Goal: Feedback & Contribution: Contribute content

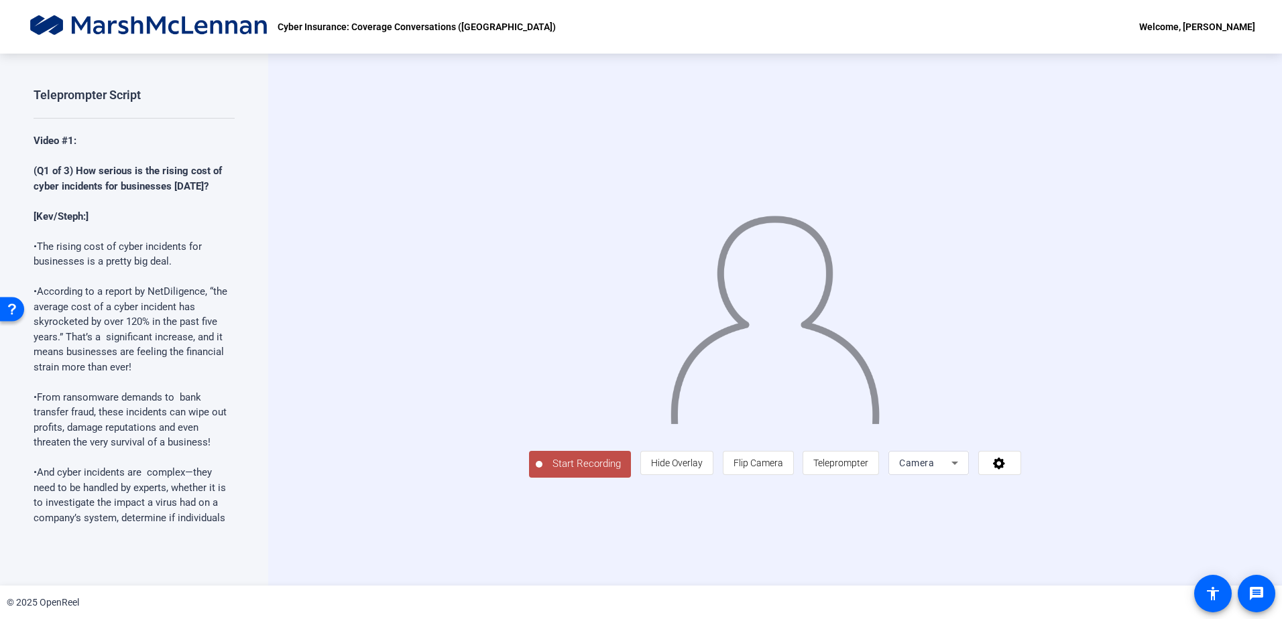
click at [542, 472] on span "Start Recording" at bounding box center [586, 463] width 88 height 15
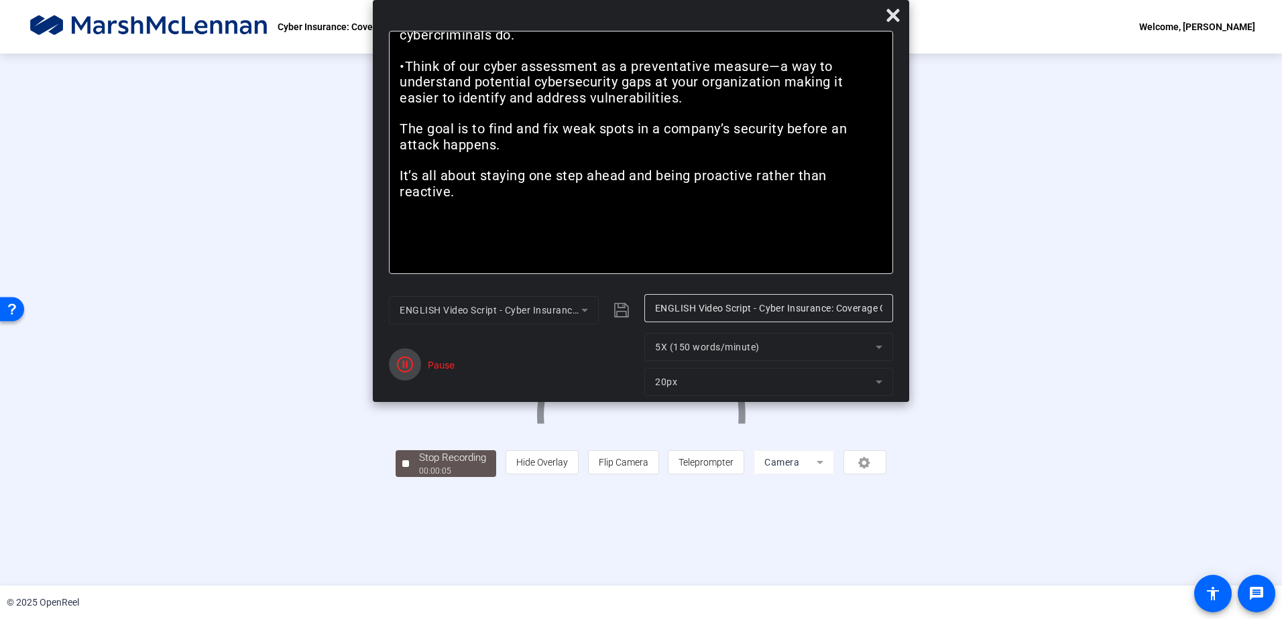
click at [407, 369] on icon "button" at bounding box center [405, 365] width 16 height 16
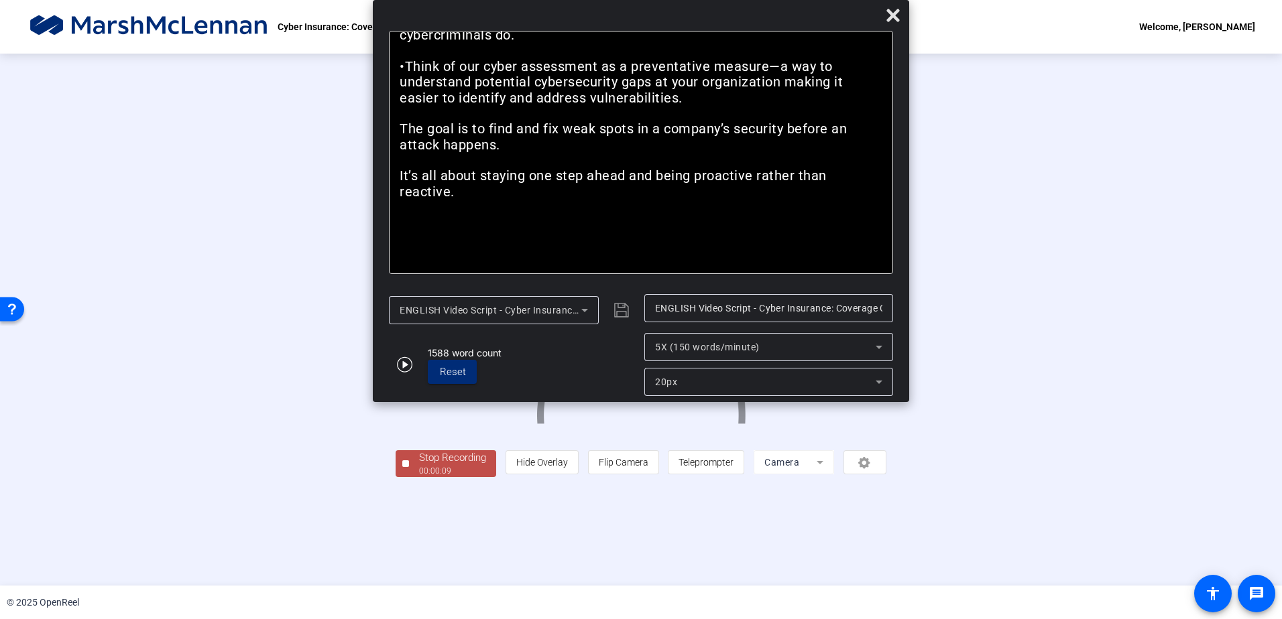
click at [419, 466] on div "Stop Recording" at bounding box center [452, 457] width 67 height 15
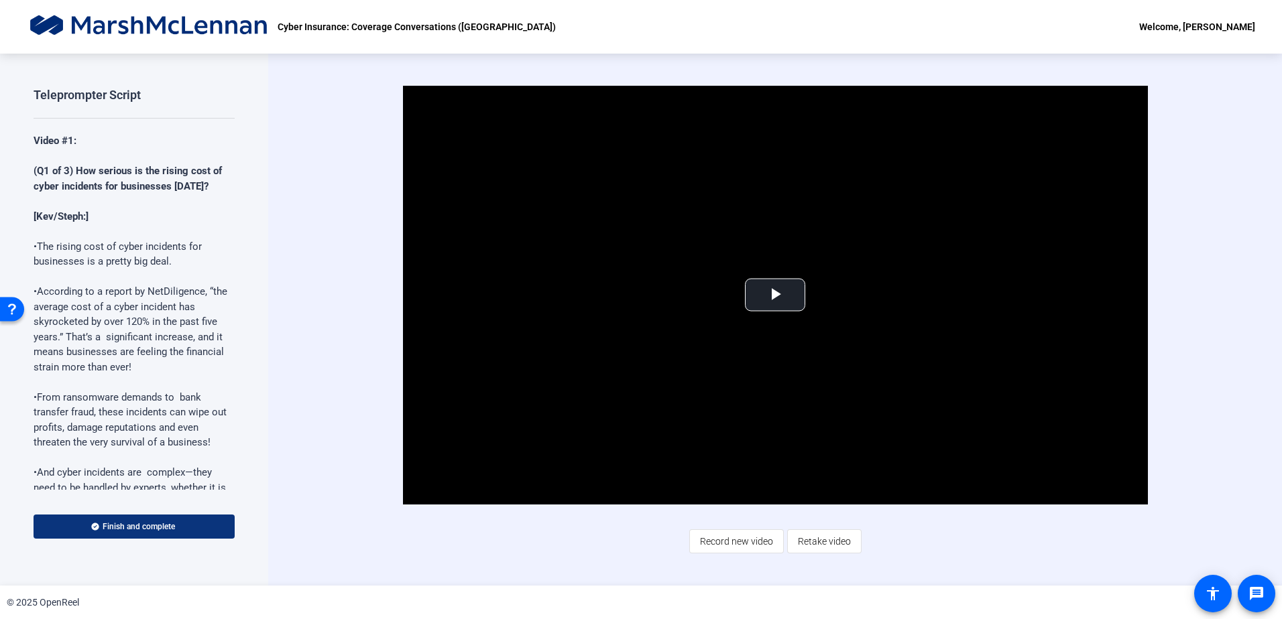
click at [170, 528] on span "Finish and complete" at bounding box center [139, 526] width 72 height 11
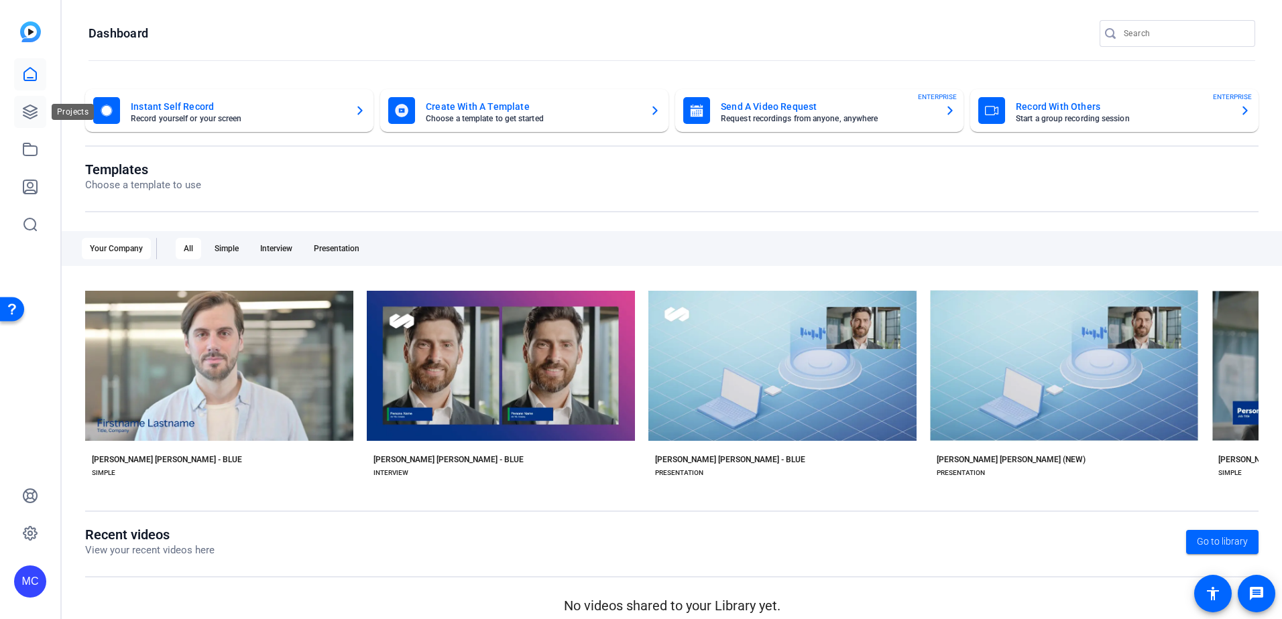
click at [32, 111] on icon at bounding box center [29, 111] width 13 height 13
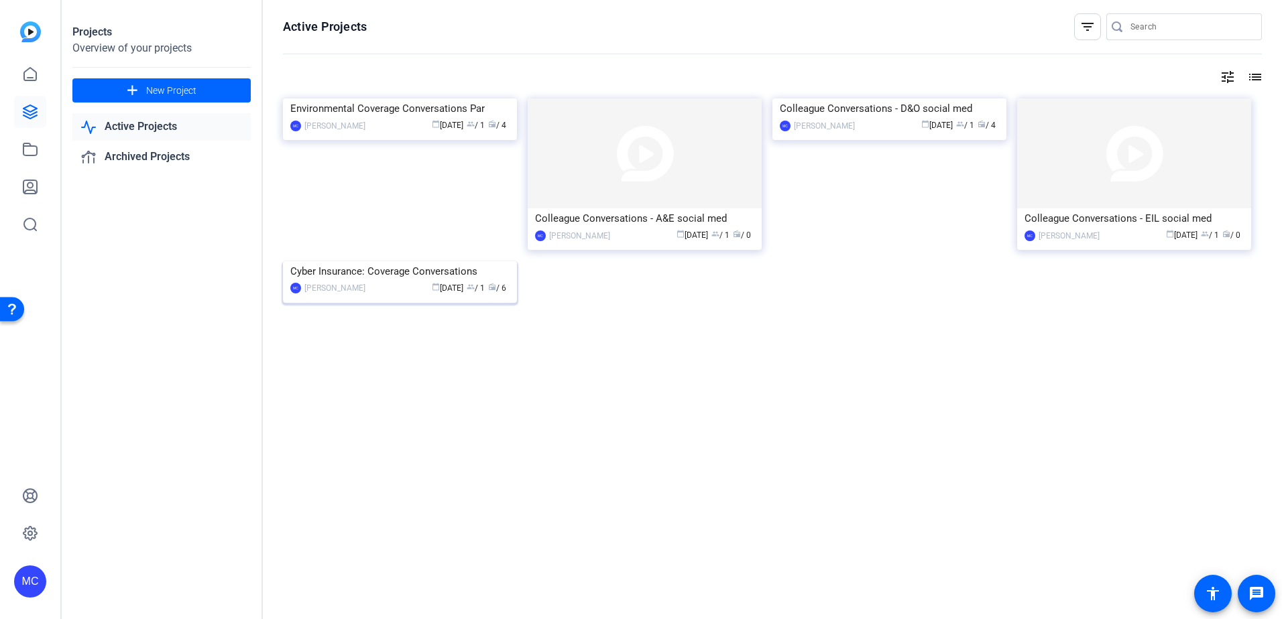
click at [444, 282] on div "Cyber Insurance: Coverage Conversations" at bounding box center [399, 271] width 219 height 20
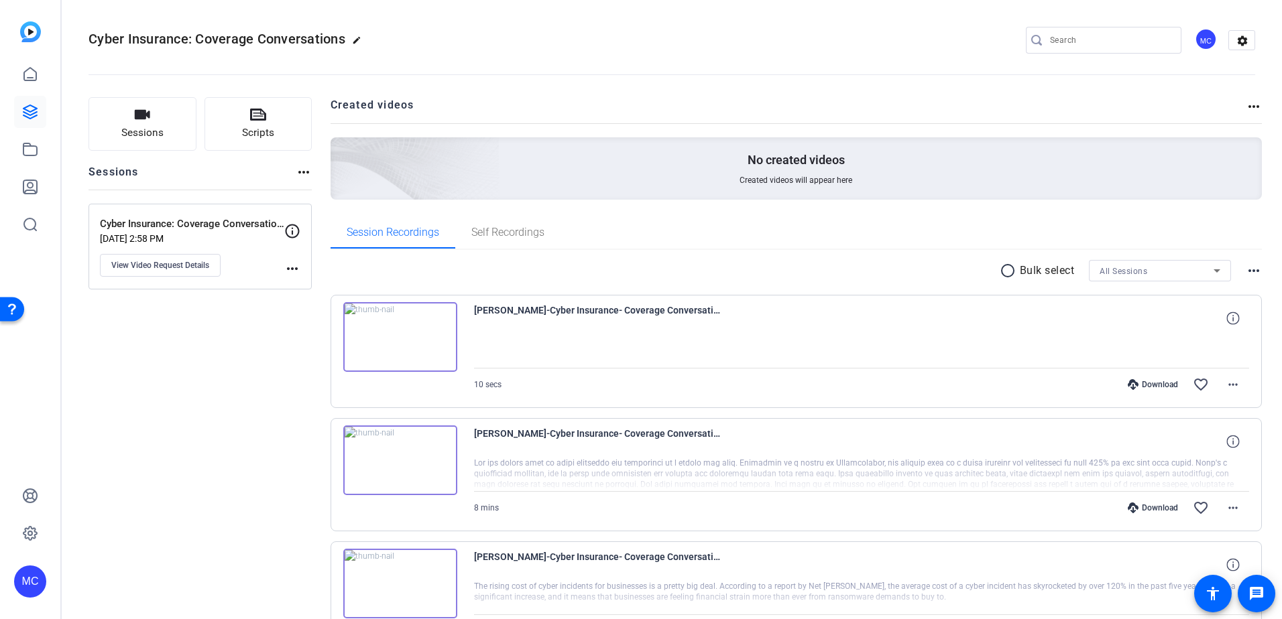
scroll to position [67, 0]
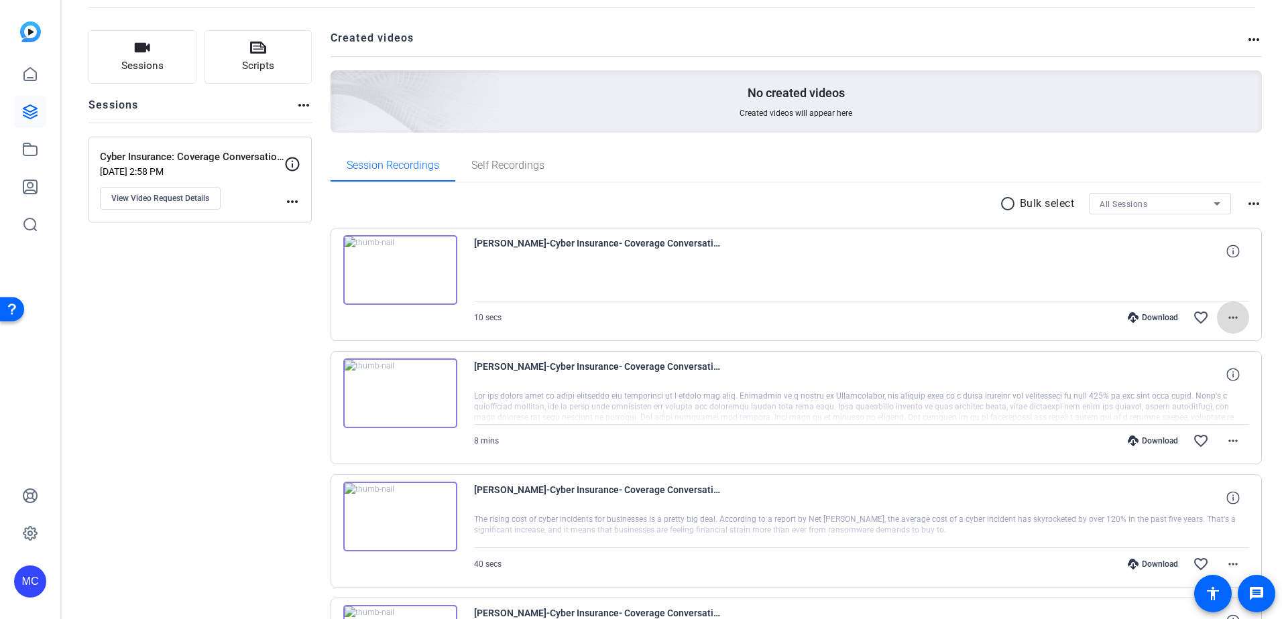
click at [1232, 318] on mat-icon "more_horiz" at bounding box center [1233, 318] width 16 height 16
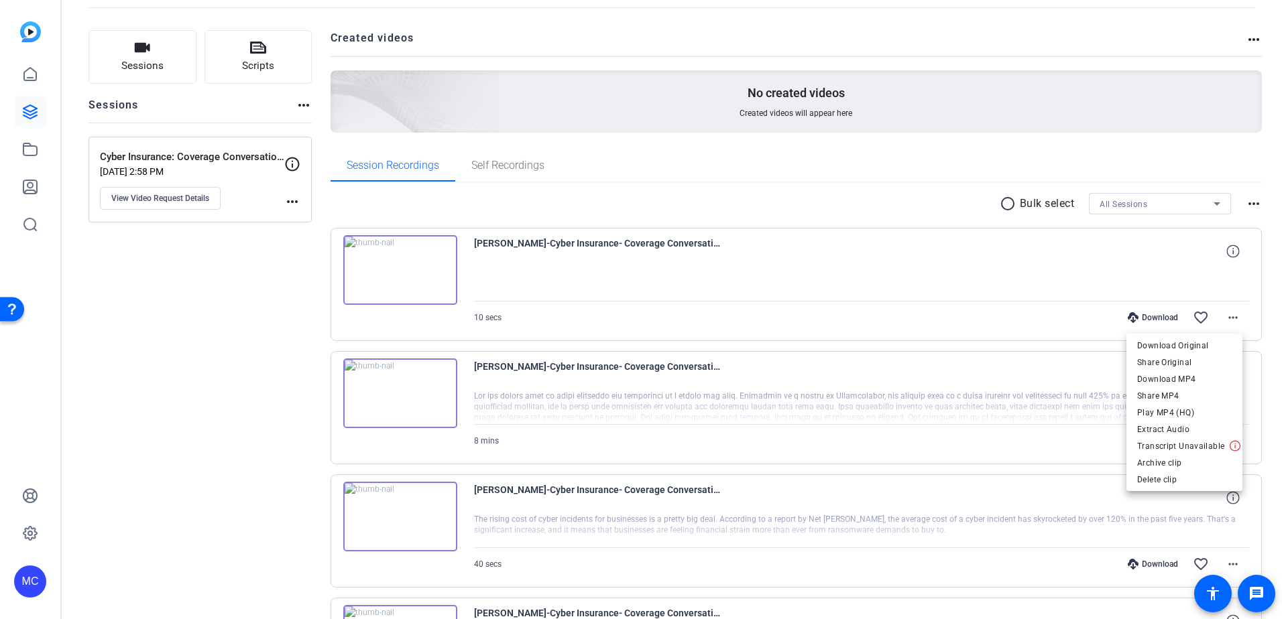
click at [1261, 319] on div at bounding box center [641, 309] width 1282 height 619
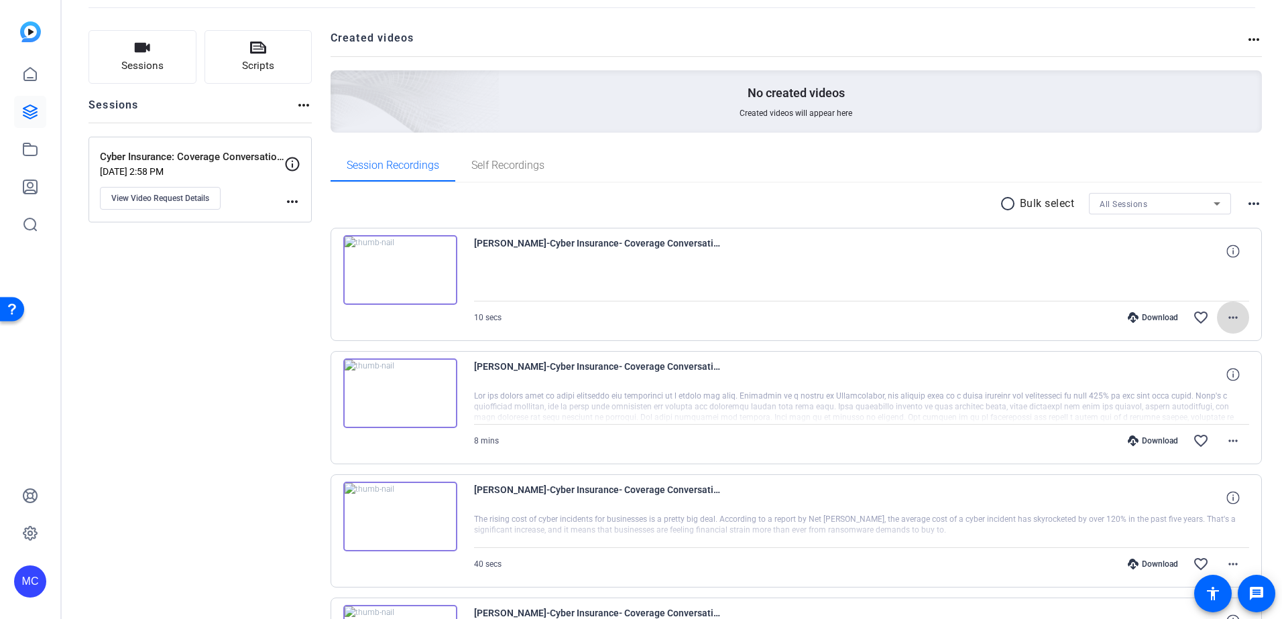
click at [1225, 319] on mat-icon "more_horiz" at bounding box center [1233, 318] width 16 height 16
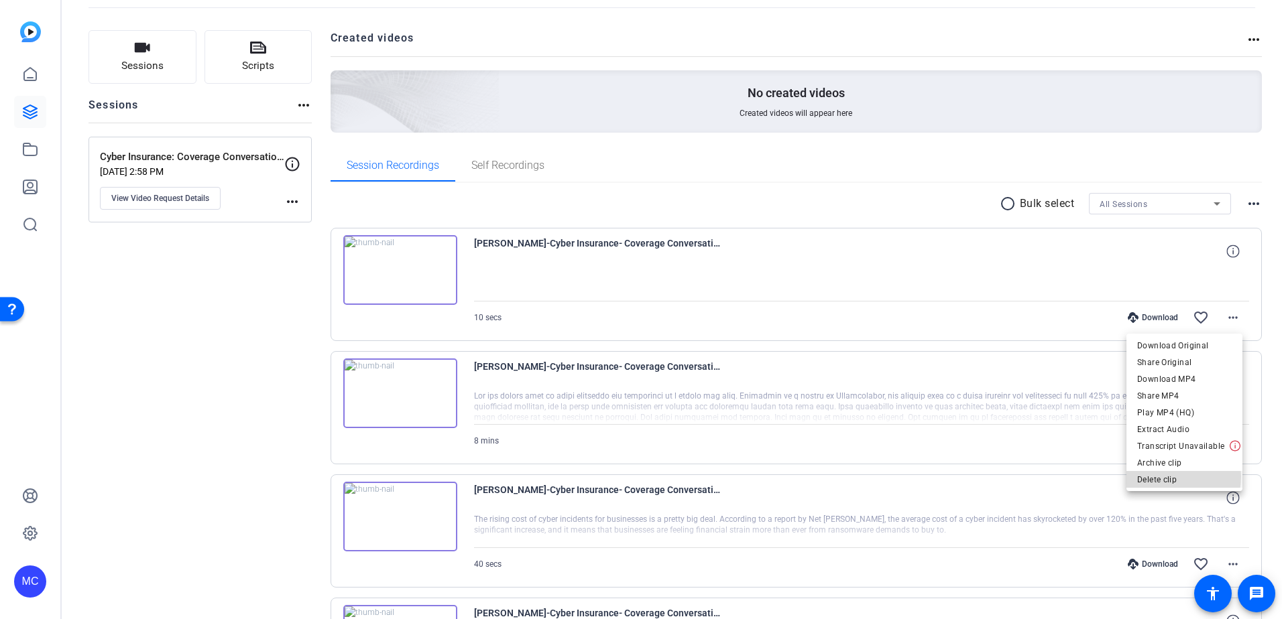
click at [1163, 477] on span "Delete clip" at bounding box center [1184, 480] width 95 height 16
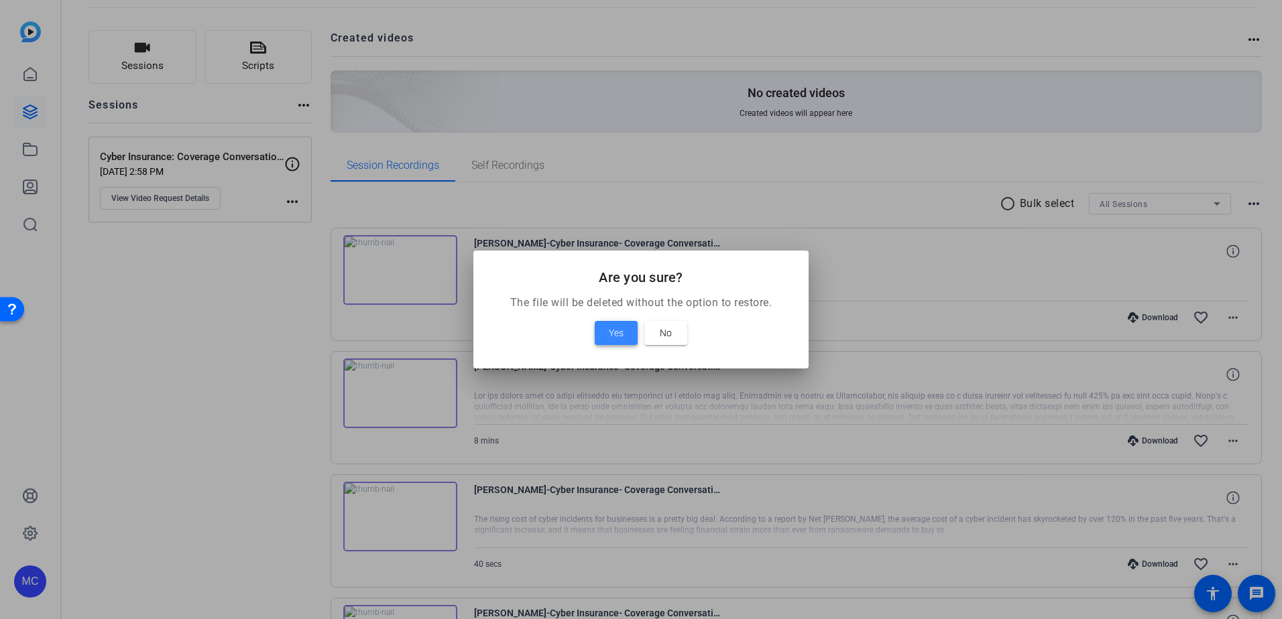
click at [609, 327] on span "Yes" at bounding box center [616, 333] width 15 height 16
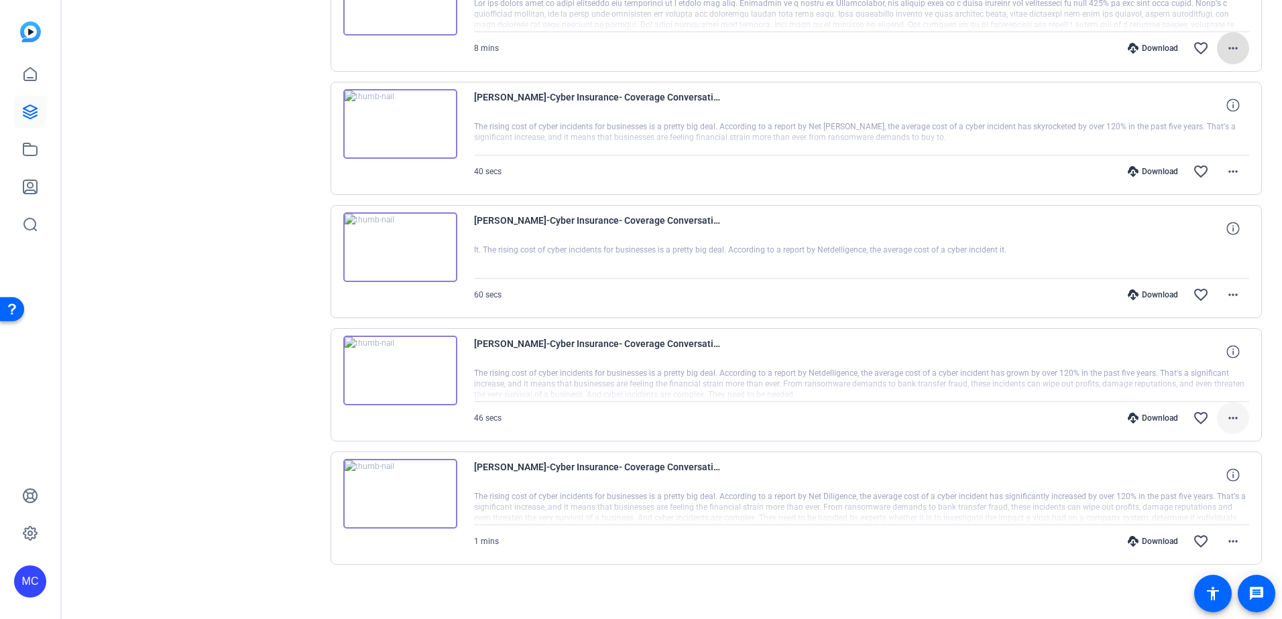
scroll to position [342, 0]
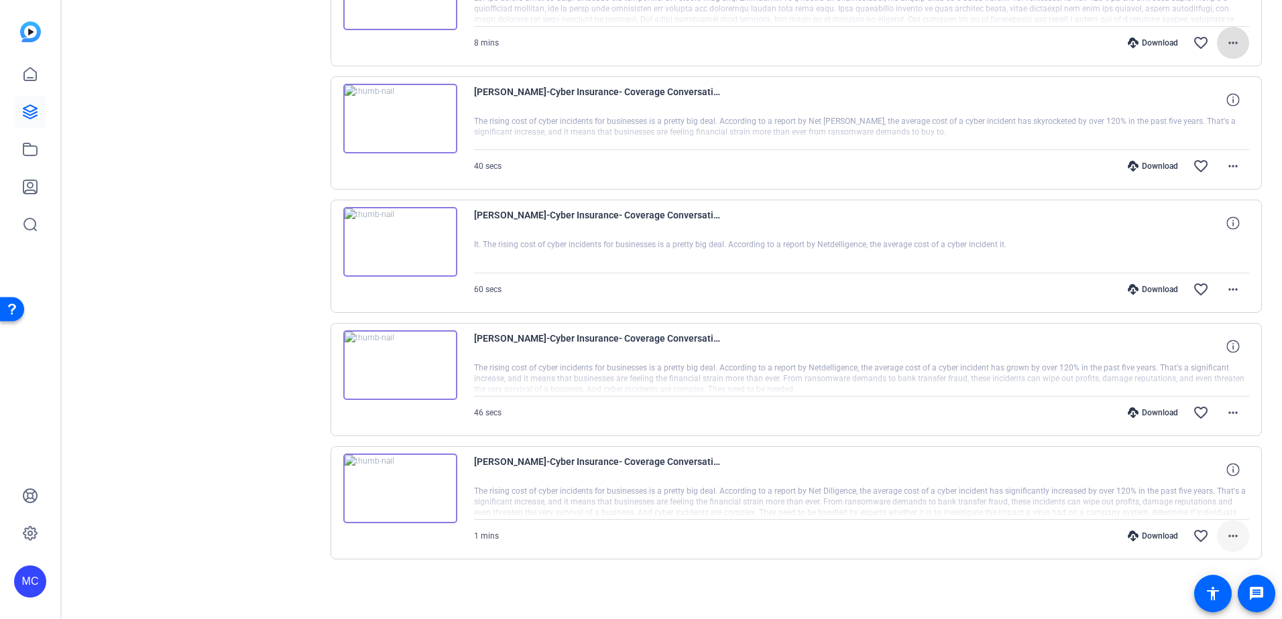
click at [1229, 538] on mat-icon "more_horiz" at bounding box center [1233, 536] width 16 height 16
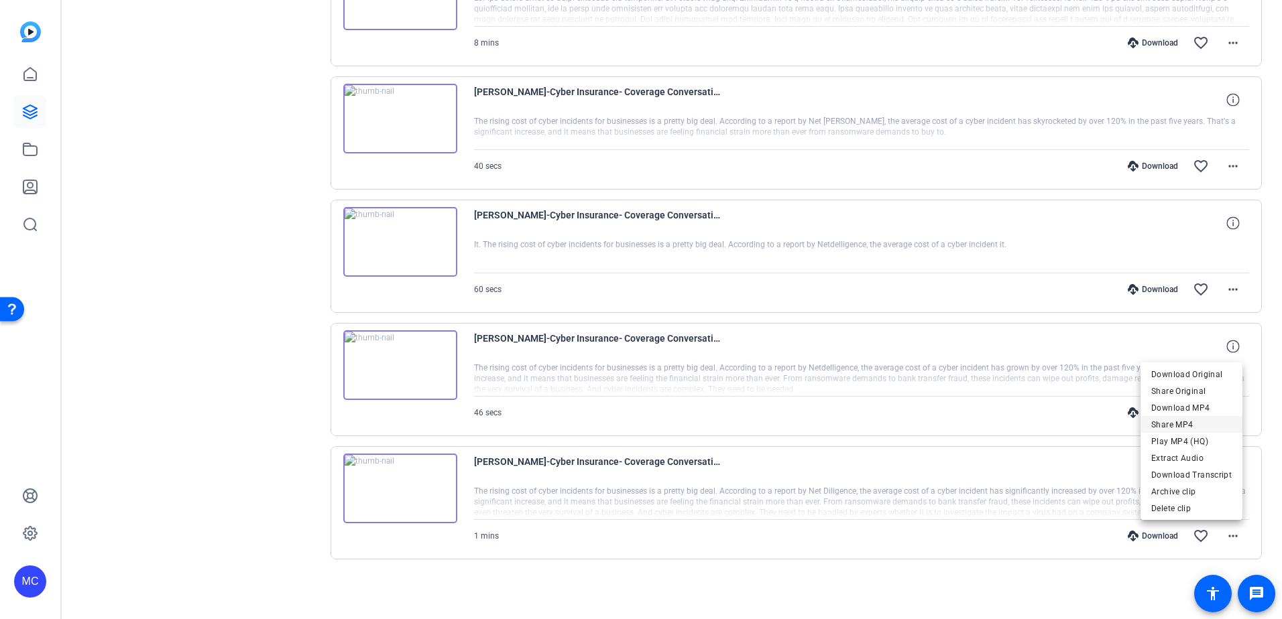
click at [1172, 419] on span "Share MP4" at bounding box center [1191, 425] width 80 height 16
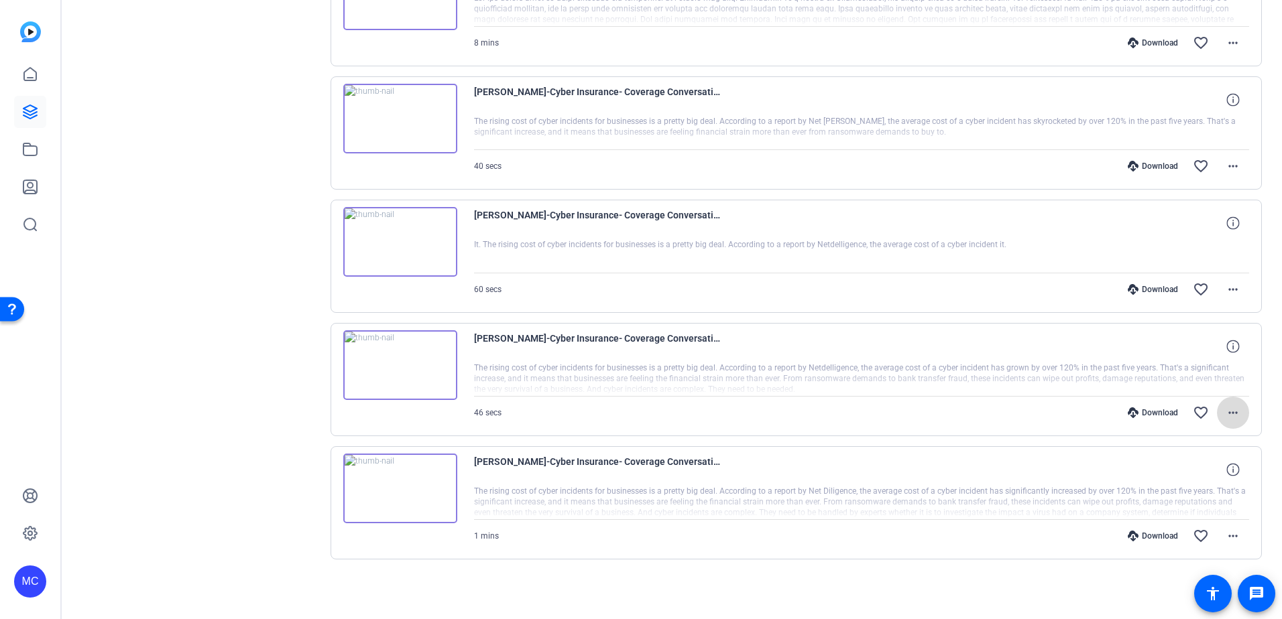
click at [1225, 408] on mat-icon "more_horiz" at bounding box center [1233, 413] width 16 height 16
click at [1194, 490] on span "Share MP4" at bounding box center [1191, 491] width 80 height 16
click at [1229, 294] on mat-icon "more_horiz" at bounding box center [1233, 290] width 16 height 16
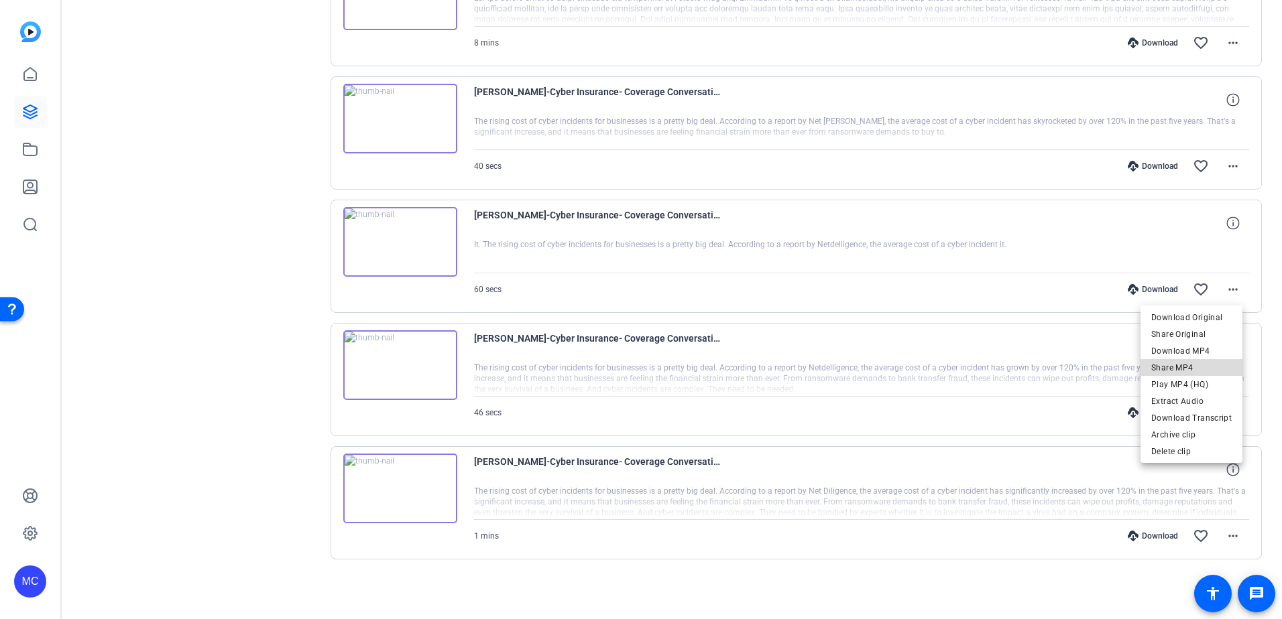
click at [1196, 365] on span "Share MP4" at bounding box center [1191, 368] width 80 height 16
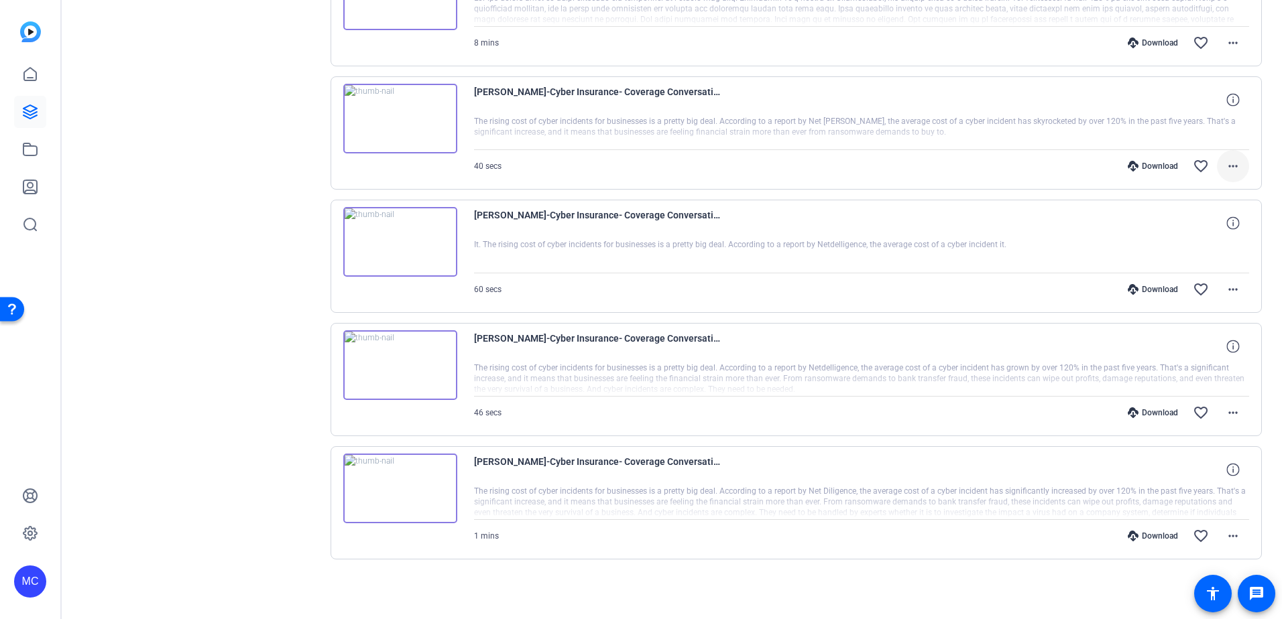
click at [1228, 166] on mat-icon "more_horiz" at bounding box center [1233, 166] width 16 height 16
click at [1186, 239] on span "Share MP4" at bounding box center [1191, 245] width 80 height 16
click at [1226, 37] on mat-icon "more_horiz" at bounding box center [1233, 43] width 16 height 16
click at [1192, 122] on span "Share MP4" at bounding box center [1191, 121] width 80 height 16
click at [405, 485] on img at bounding box center [400, 489] width 114 height 70
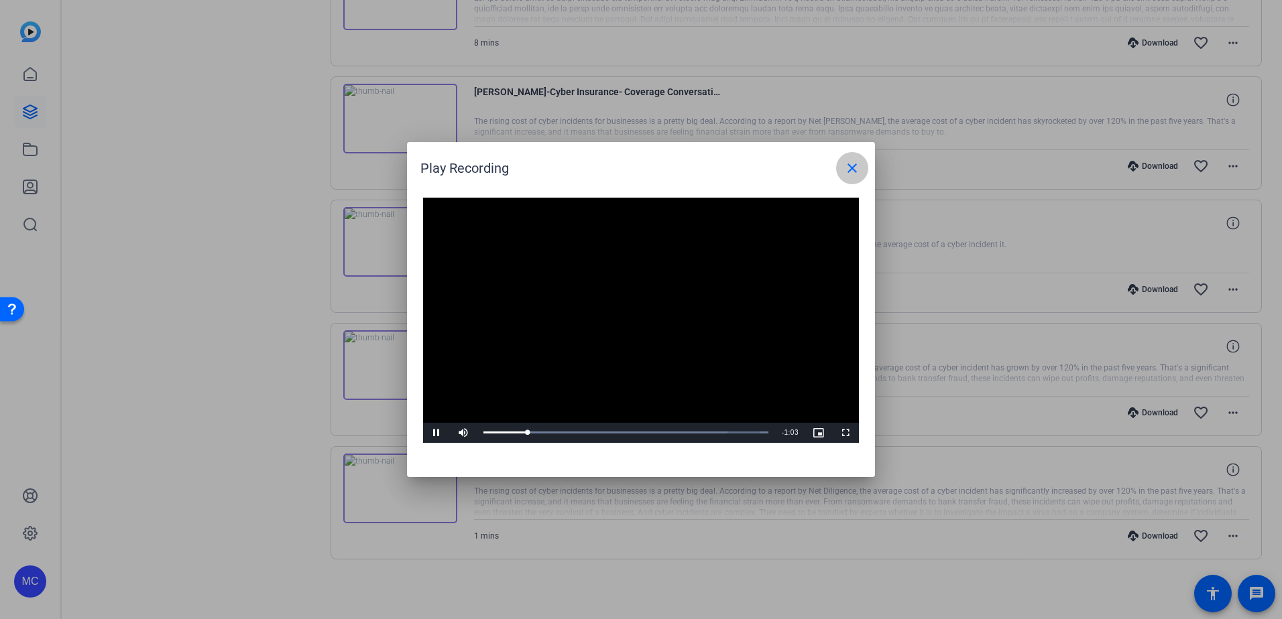
click at [859, 173] on mat-icon "close" at bounding box center [852, 168] width 16 height 16
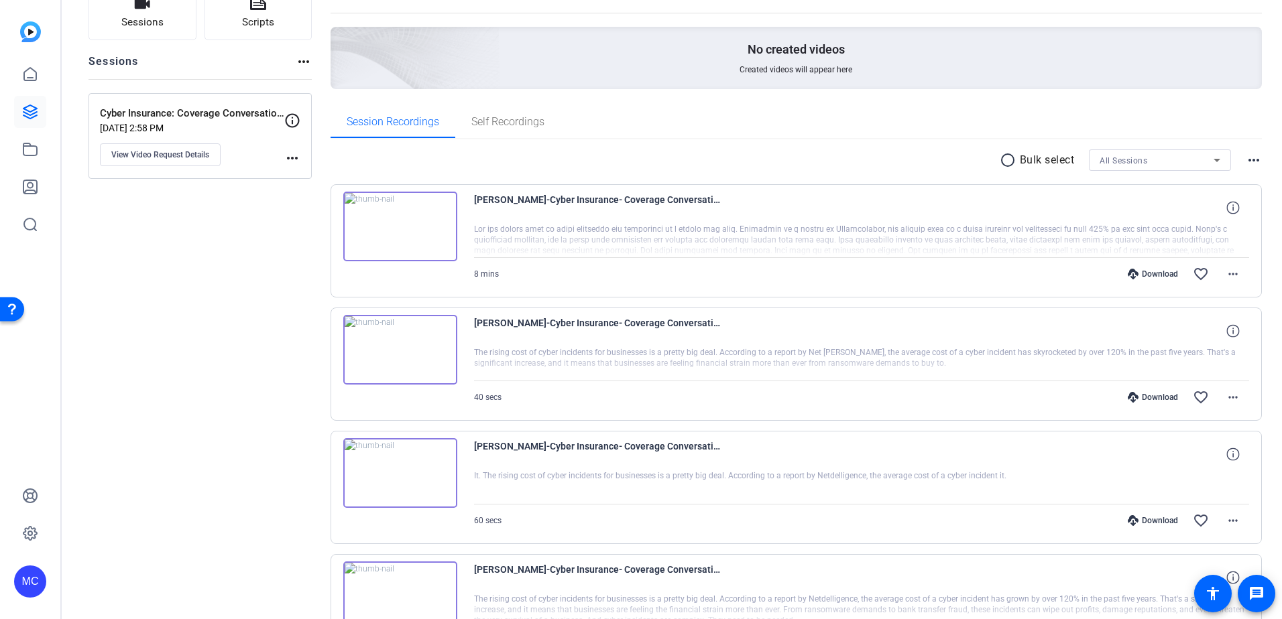
scroll to position [141, 0]
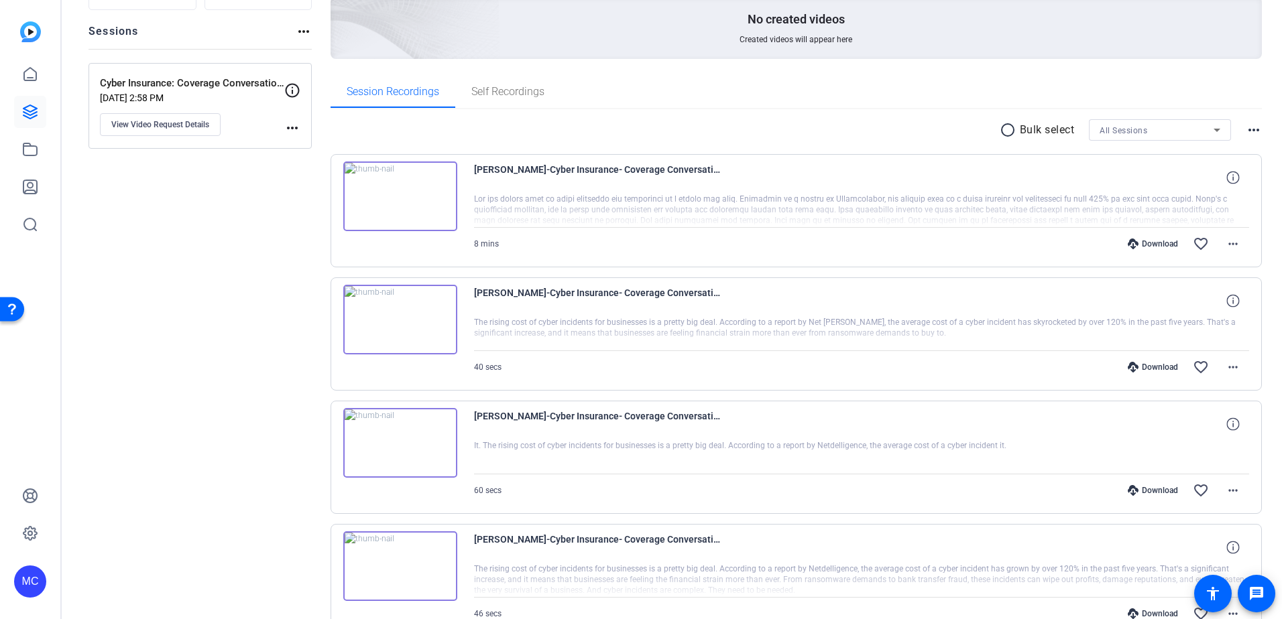
click at [403, 316] on img at bounding box center [400, 320] width 114 height 70
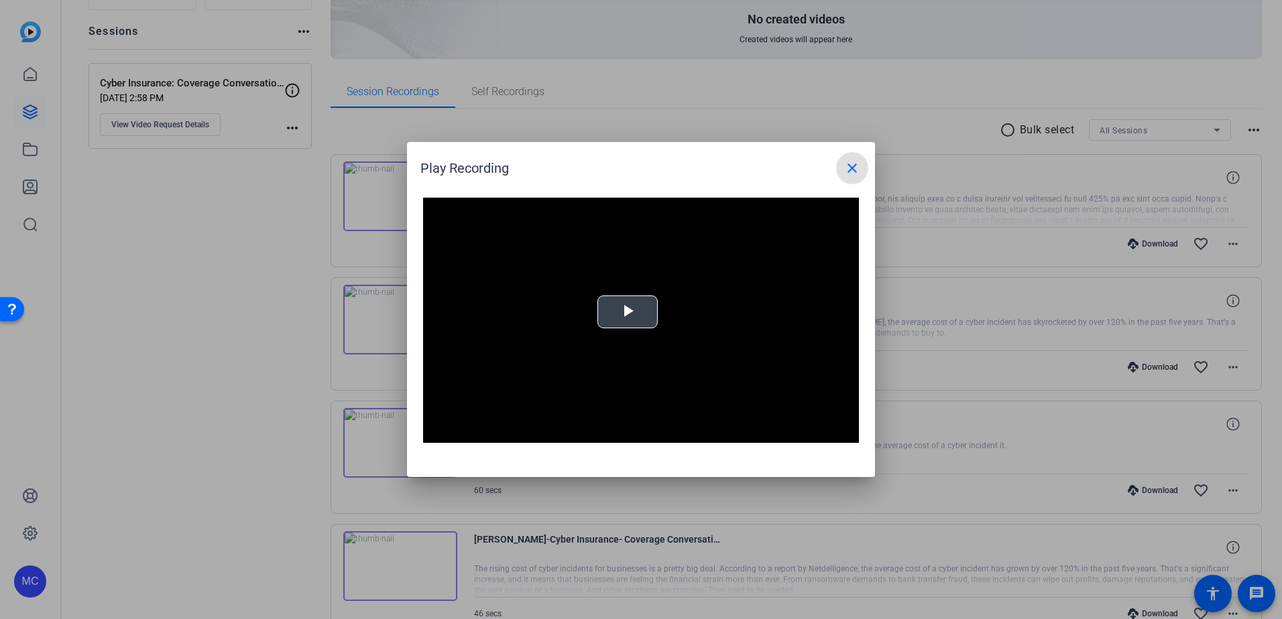
click at [610, 318] on video "Video Player" at bounding box center [641, 320] width 436 height 245
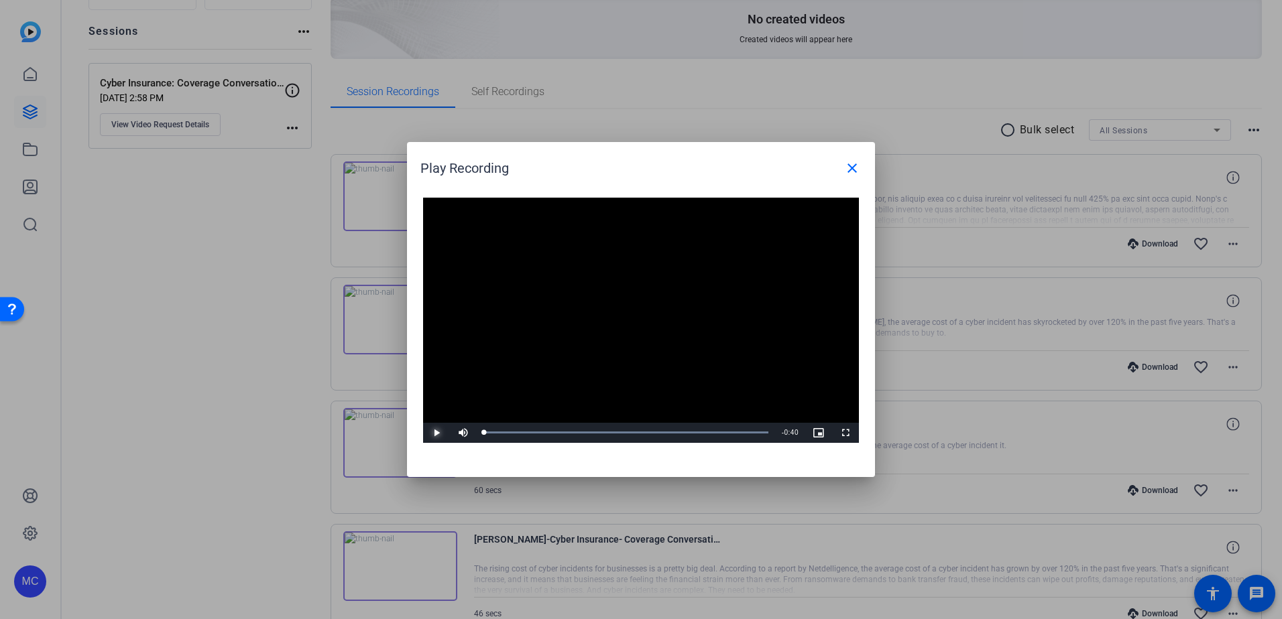
click at [435, 433] on span "Video Player" at bounding box center [436, 433] width 27 height 0
click at [854, 168] on mat-icon "close" at bounding box center [852, 168] width 16 height 16
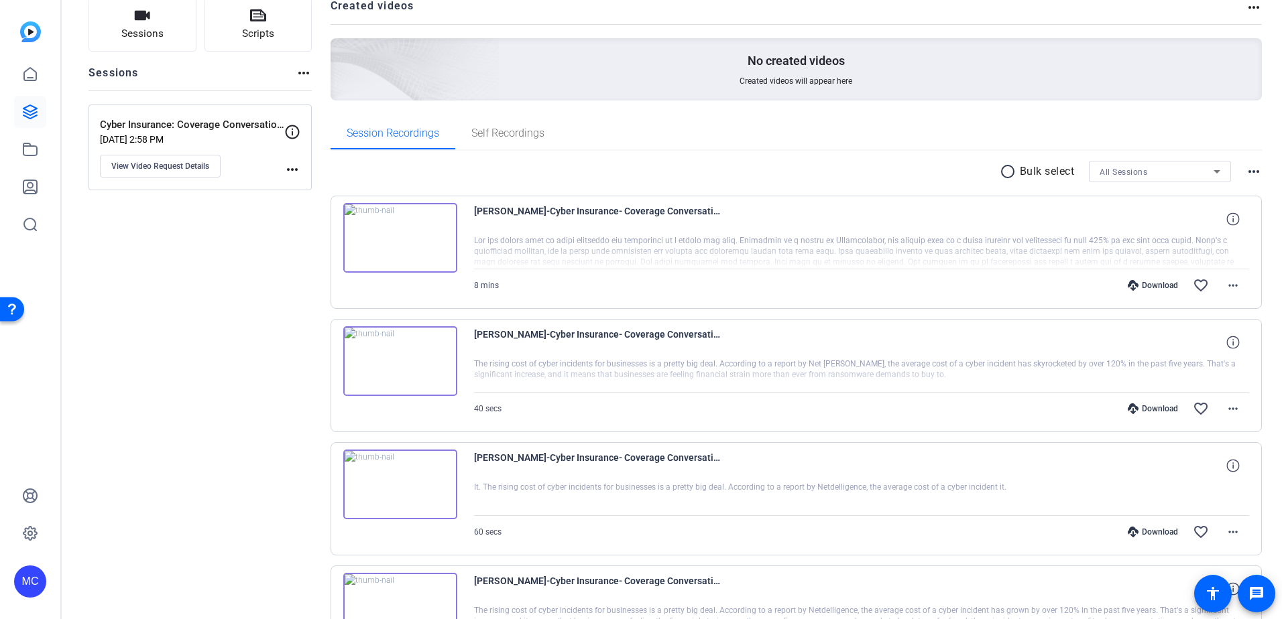
scroll to position [74, 0]
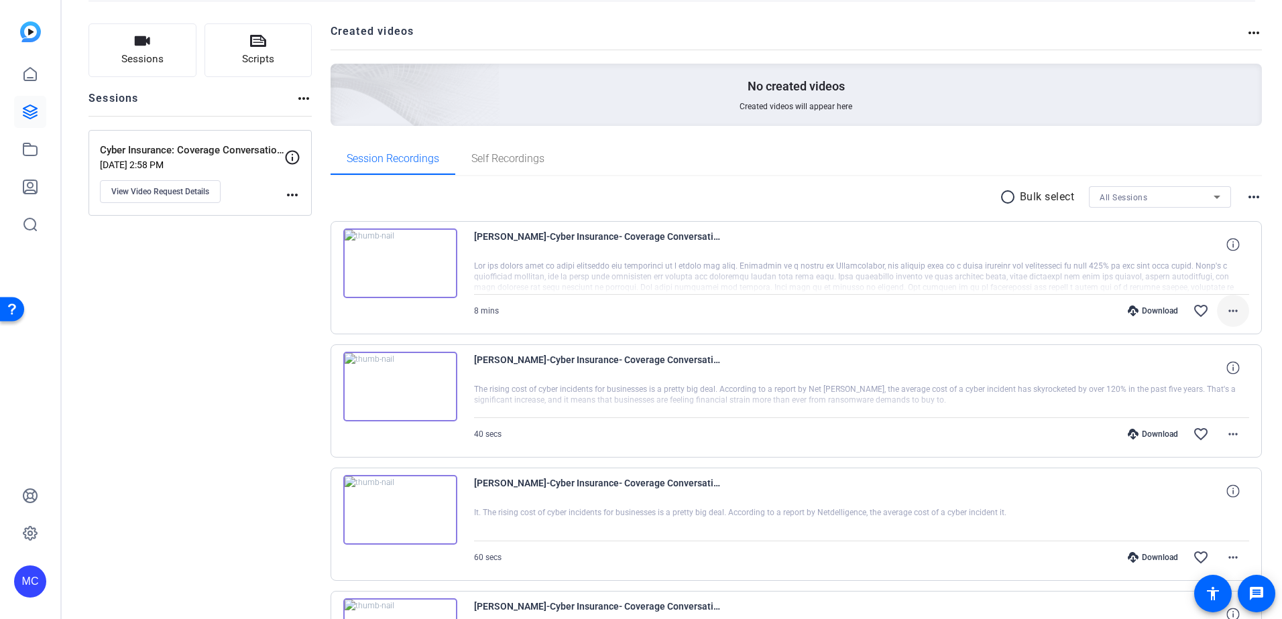
click at [1226, 306] on mat-icon "more_horiz" at bounding box center [1233, 311] width 16 height 16
click at [1045, 436] on div at bounding box center [641, 309] width 1282 height 619
click at [1225, 431] on mat-icon "more_horiz" at bounding box center [1233, 434] width 16 height 16
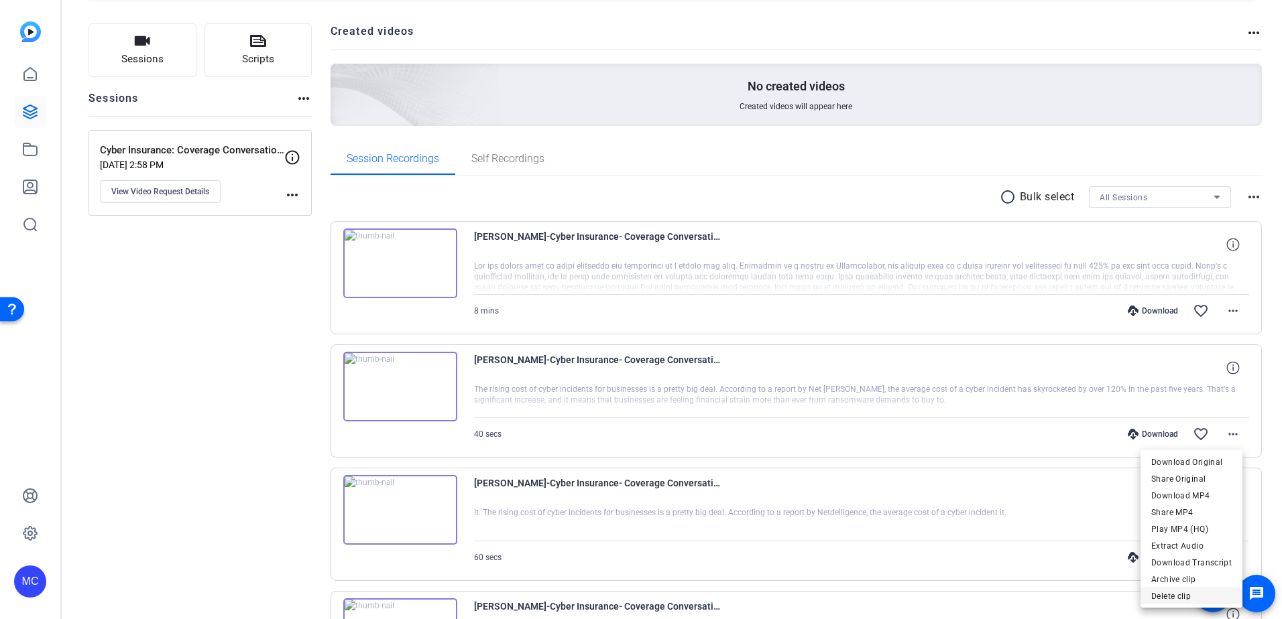
click at [1170, 593] on span "Delete clip" at bounding box center [1191, 597] width 80 height 16
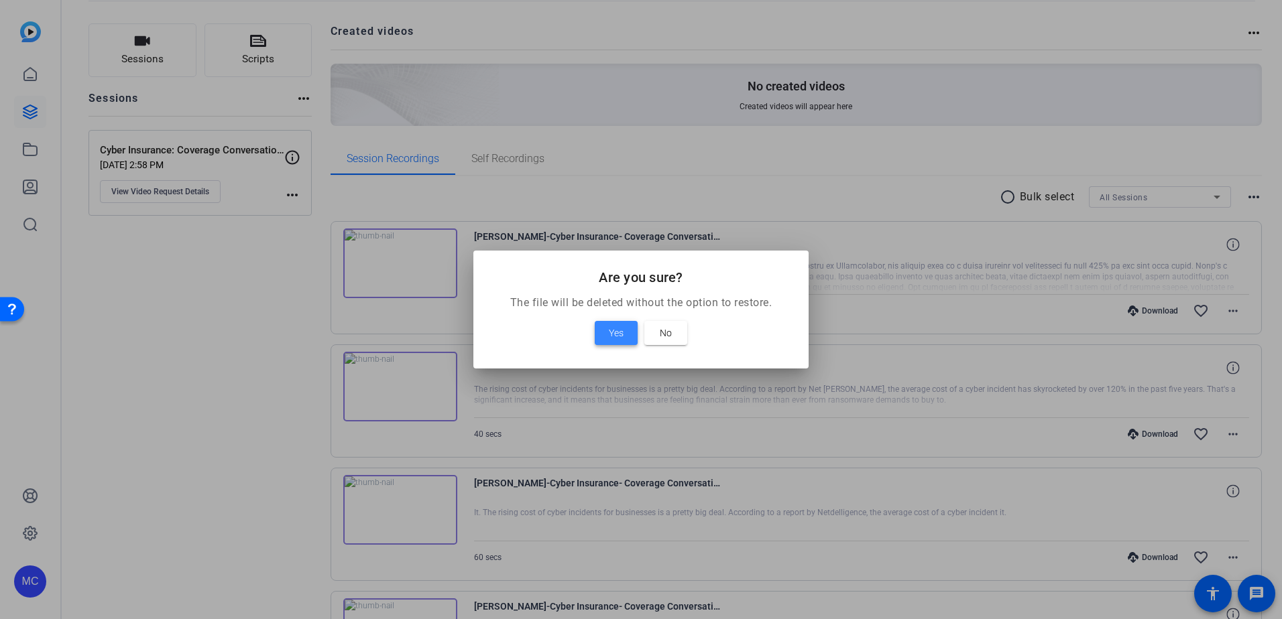
click at [615, 331] on span "Yes" at bounding box center [616, 333] width 15 height 16
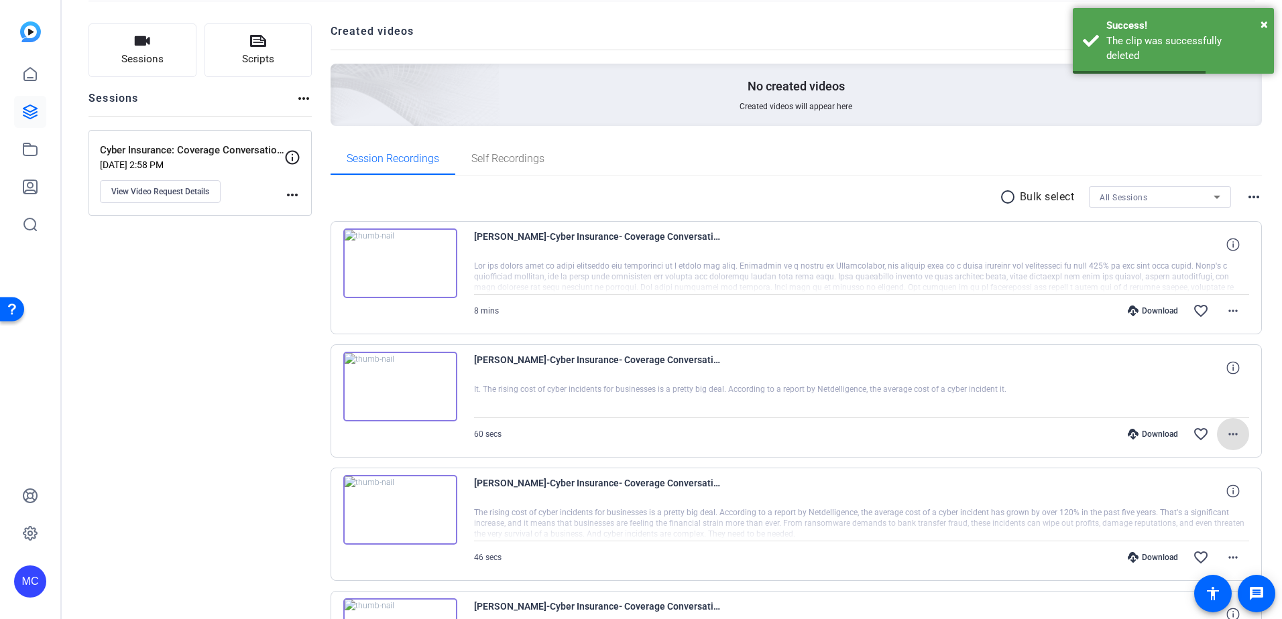
scroll to position [141, 0]
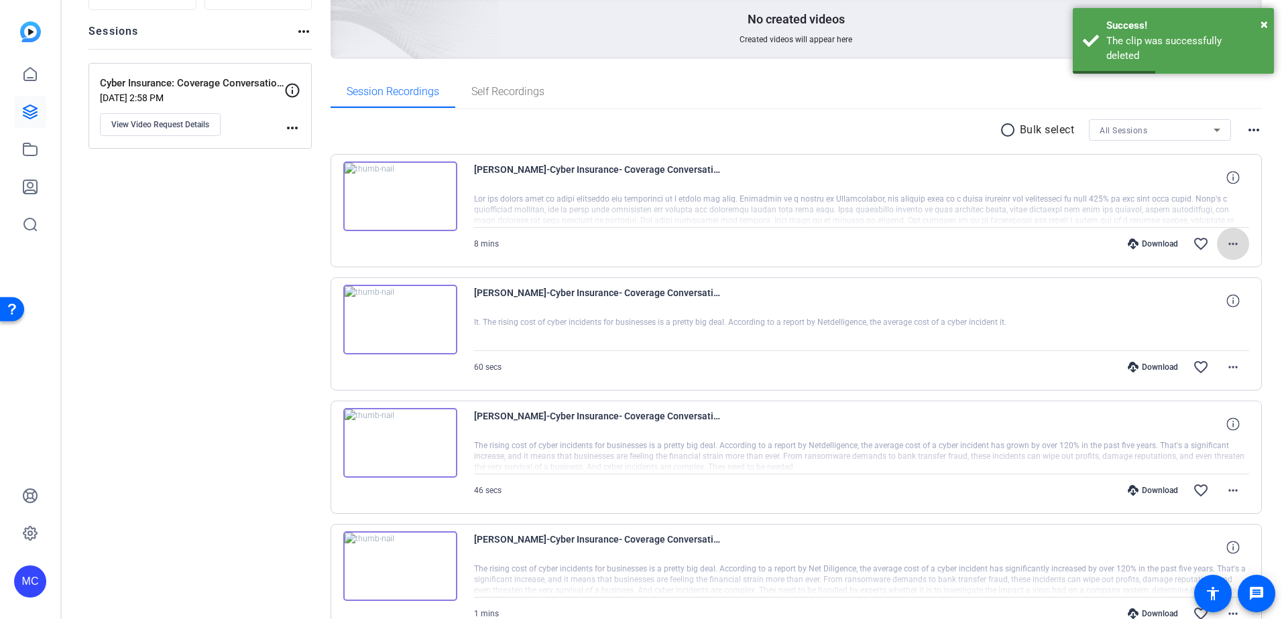
click at [1232, 245] on mat-icon "more_horiz" at bounding box center [1233, 244] width 16 height 16
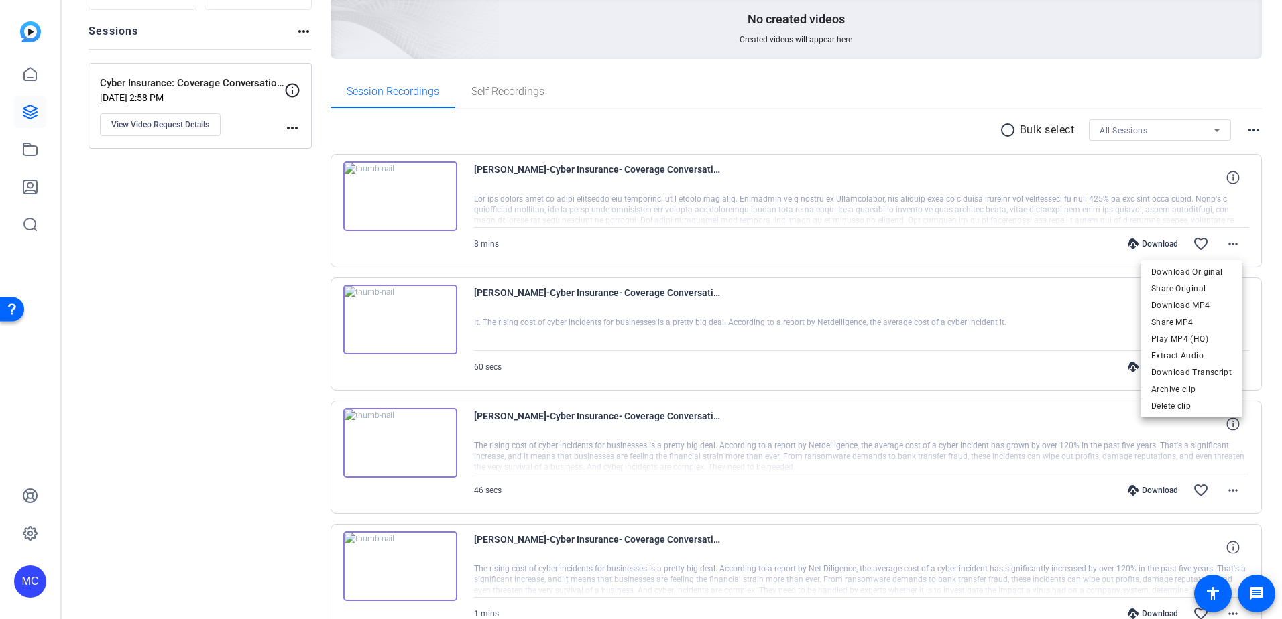
click at [769, 377] on div at bounding box center [641, 309] width 1282 height 619
click at [405, 318] on img at bounding box center [400, 320] width 114 height 70
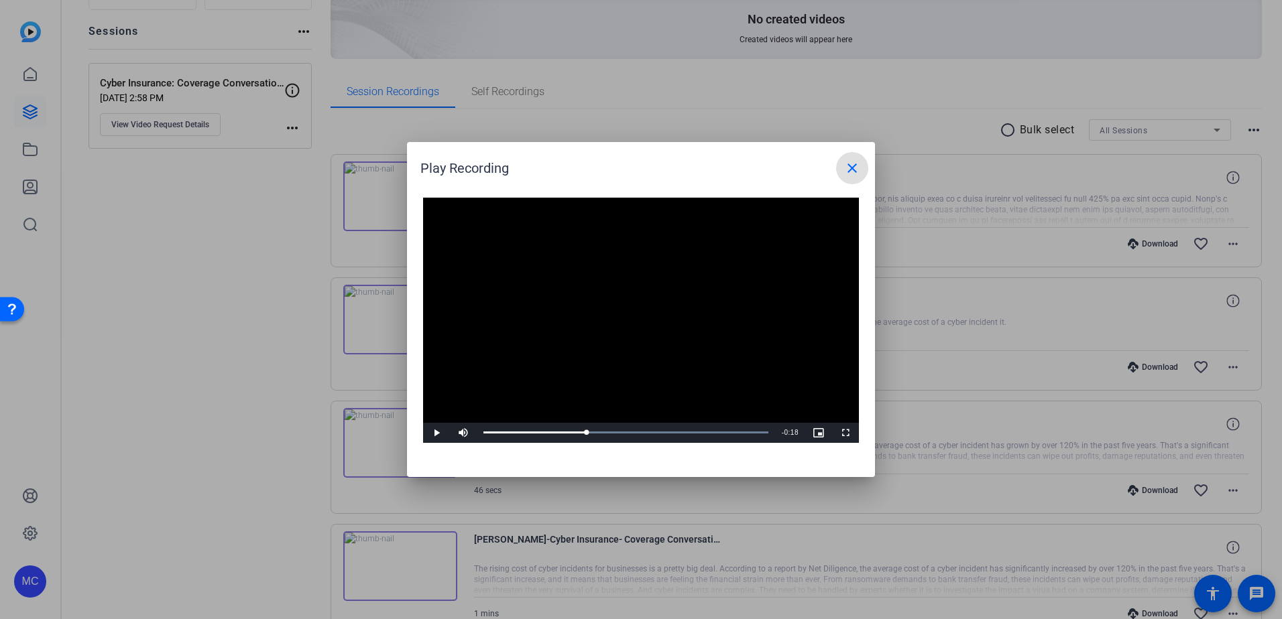
drag, startPoint x: 586, startPoint y: 431, endPoint x: 681, endPoint y: 446, distance: 95.7
click at [681, 446] on div "Video Player is loading. Play Video Play Mute Current Time 0:21 / Duration 0:59…" at bounding box center [641, 330] width 468 height 293
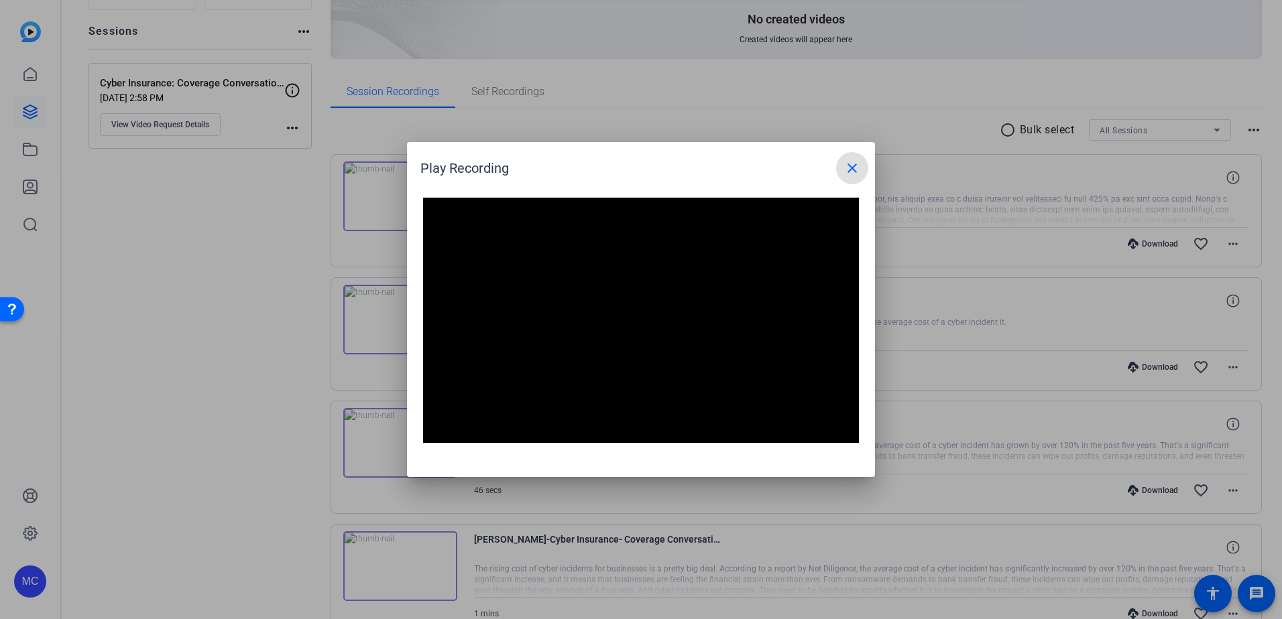
click at [848, 169] on mat-icon "close" at bounding box center [852, 168] width 16 height 16
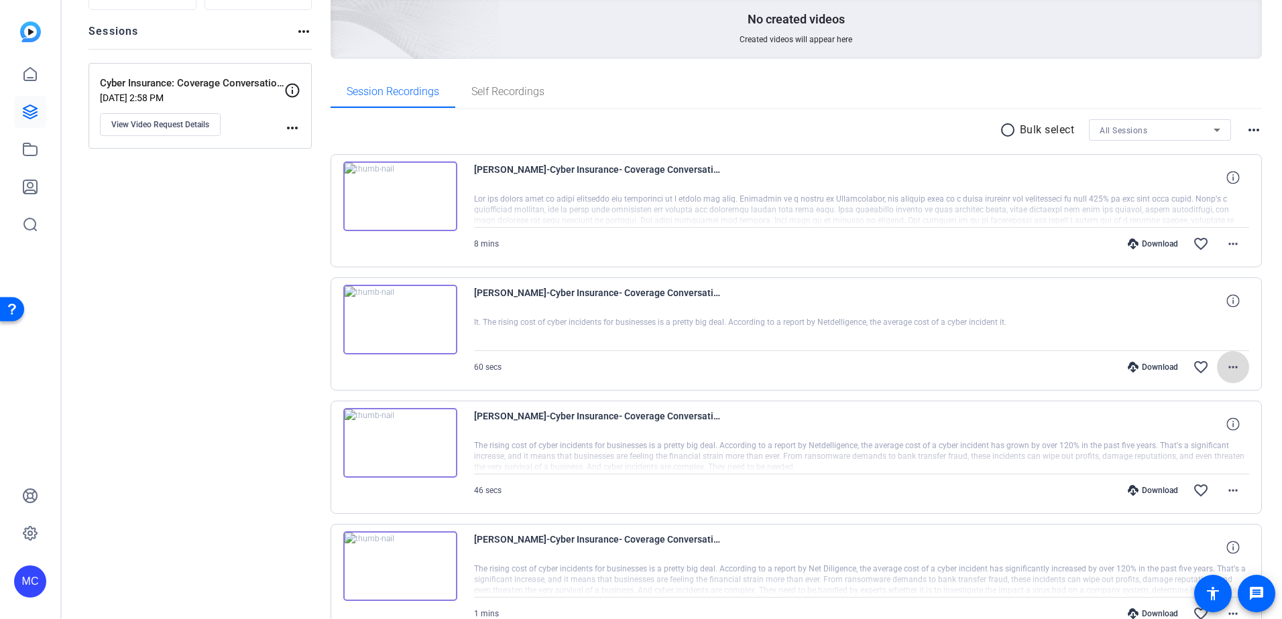
click at [1235, 369] on span at bounding box center [1233, 367] width 32 height 32
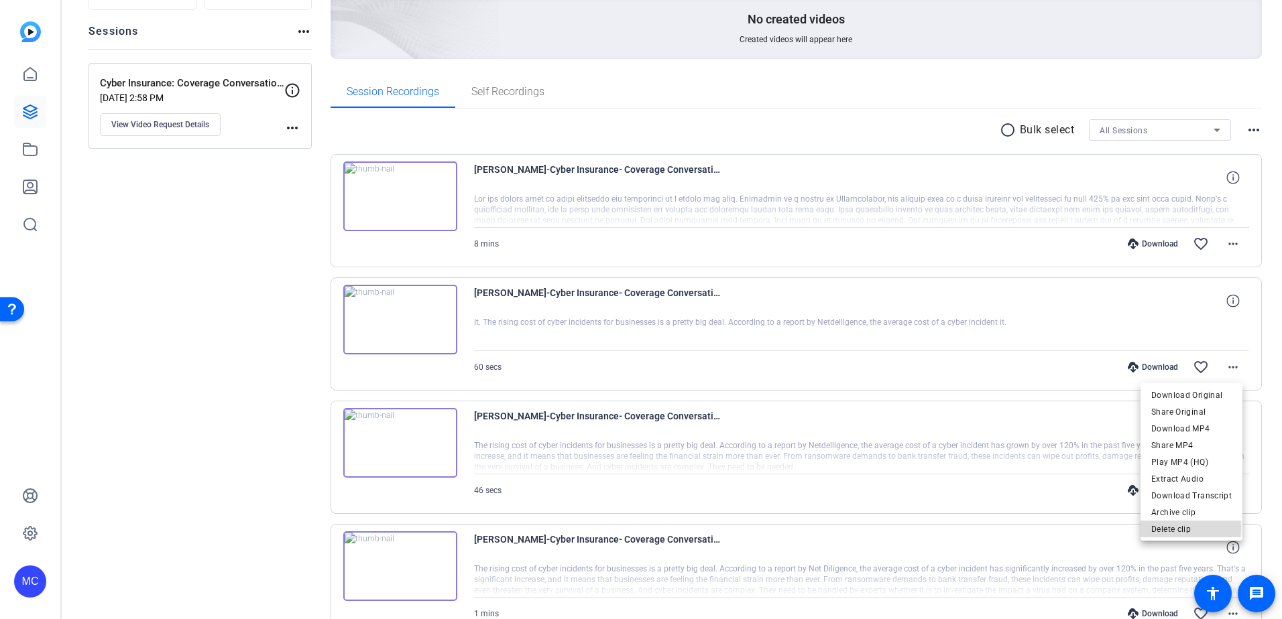
click at [1183, 529] on span "Delete clip" at bounding box center [1191, 529] width 80 height 16
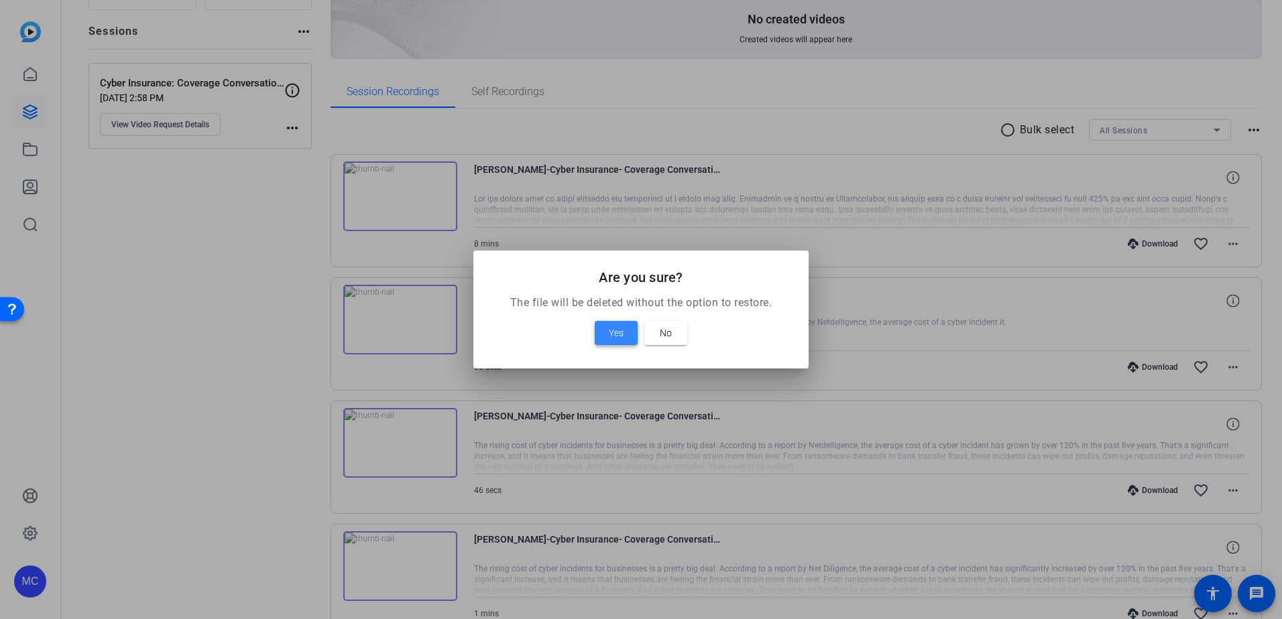
click at [626, 338] on span at bounding box center [616, 333] width 43 height 32
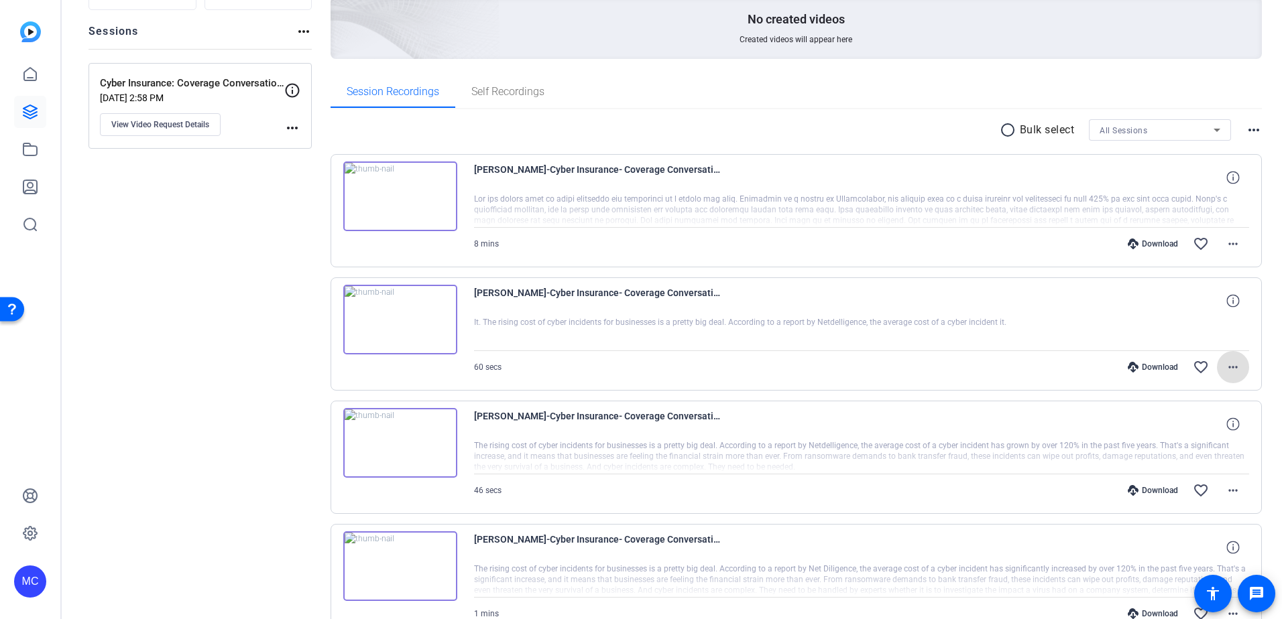
scroll to position [95, 0]
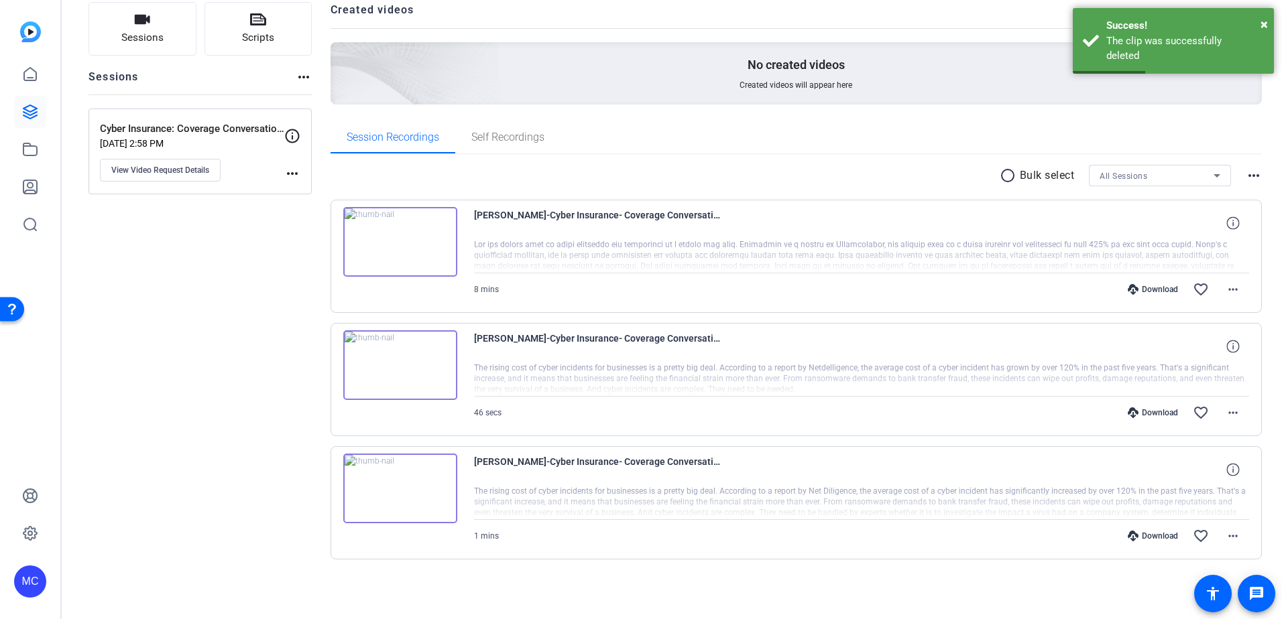
click at [395, 361] on img at bounding box center [400, 365] width 114 height 70
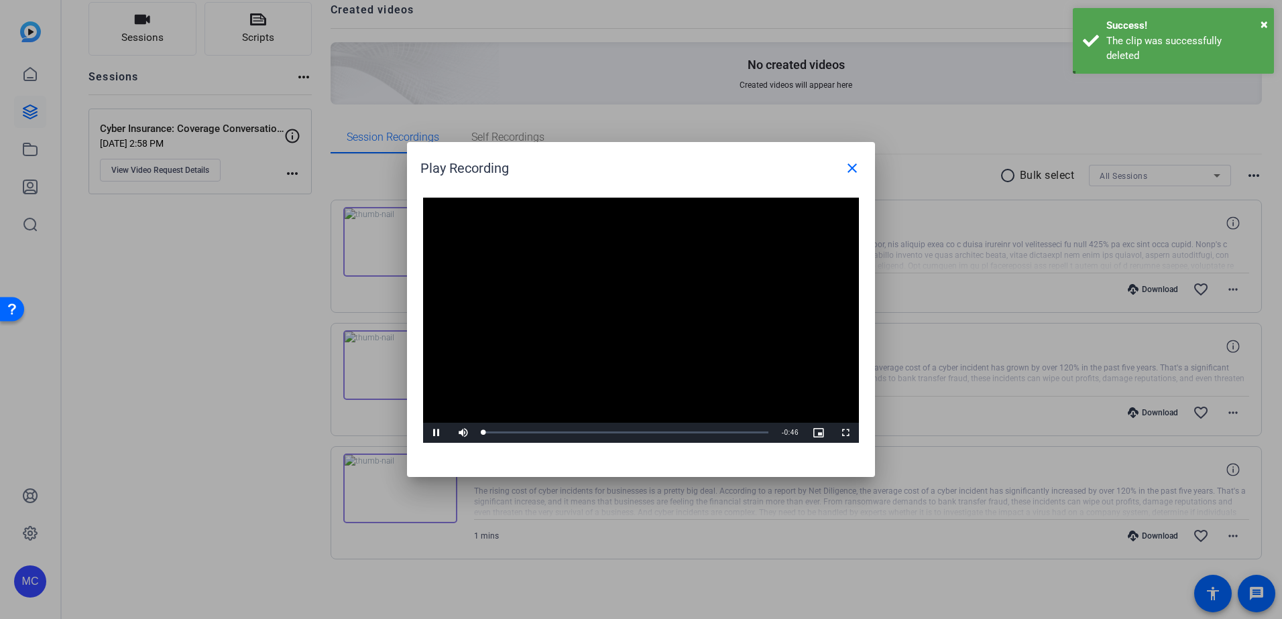
click at [625, 313] on video "Video Player" at bounding box center [641, 320] width 436 height 245
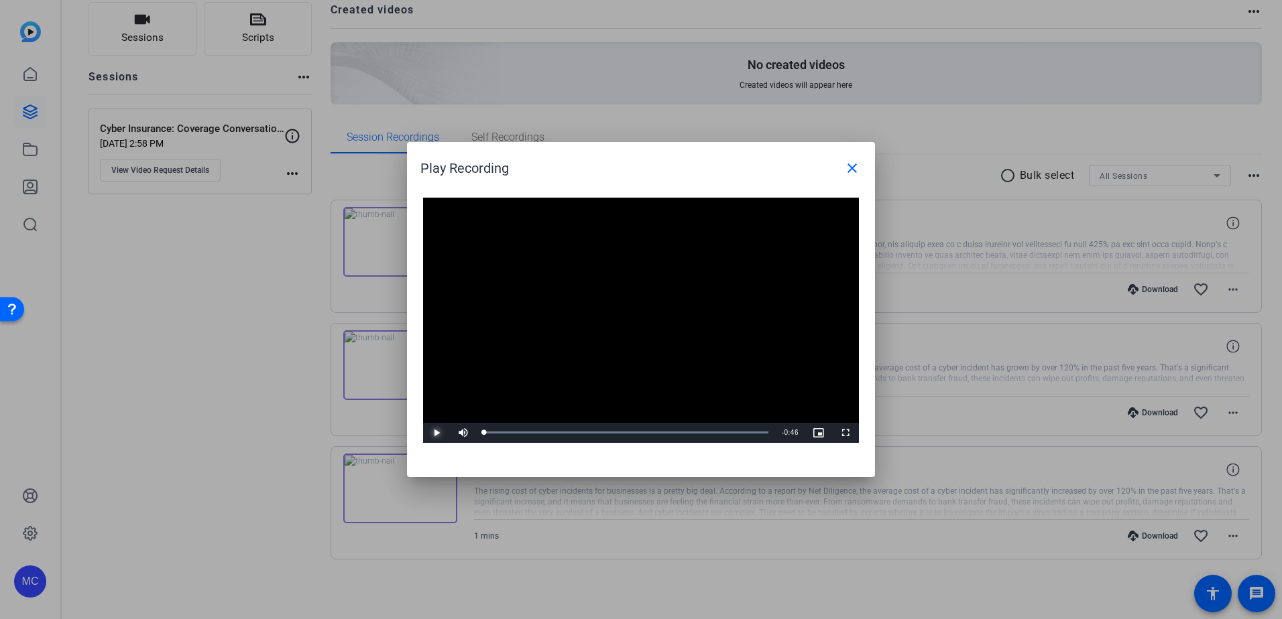
click at [439, 433] on span "Video Player" at bounding box center [436, 433] width 27 height 0
drag, startPoint x: 498, startPoint y: 432, endPoint x: 643, endPoint y: 433, distance: 144.8
click at [636, 437] on div "Loaded : 100.00% 0:24 0:20" at bounding box center [626, 433] width 298 height 20
click at [851, 178] on span at bounding box center [852, 168] width 32 height 32
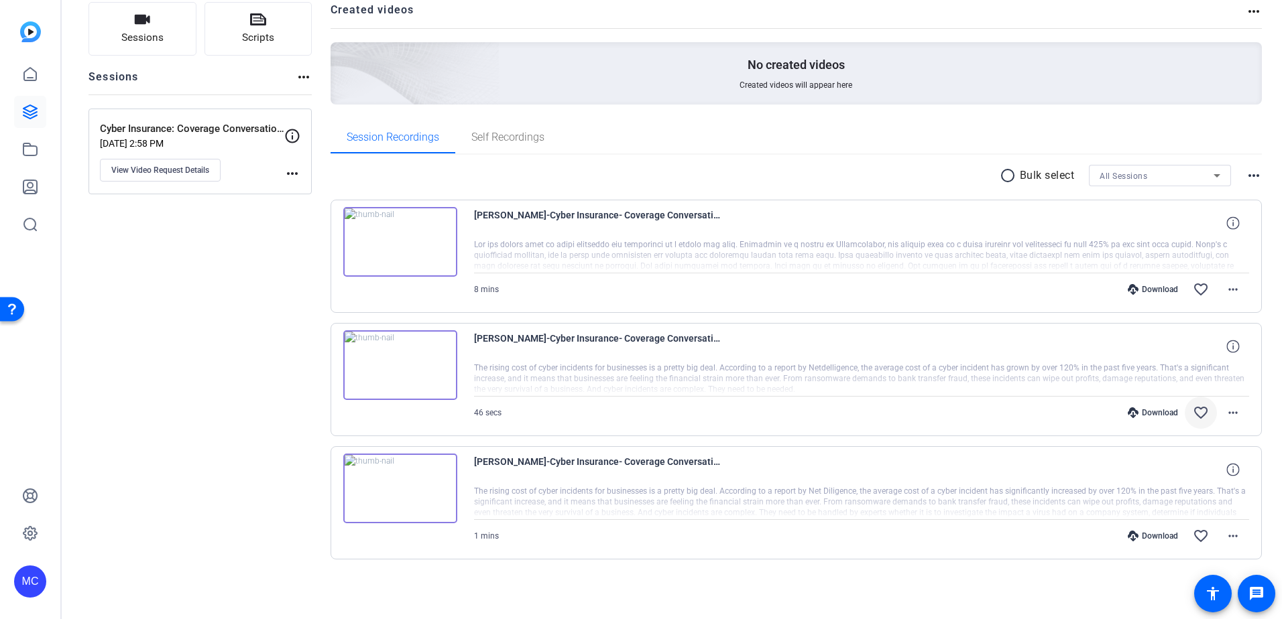
click at [1209, 411] on span at bounding box center [1200, 413] width 32 height 32
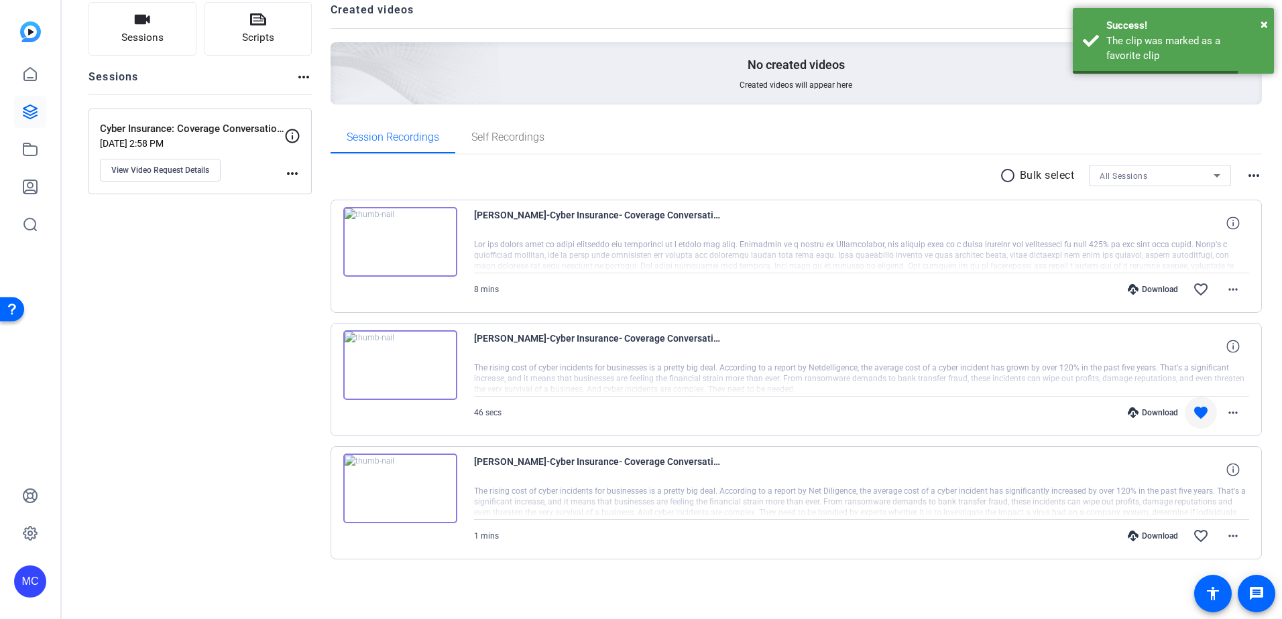
click at [1194, 413] on mat-icon "favorite" at bounding box center [1200, 413] width 16 height 16
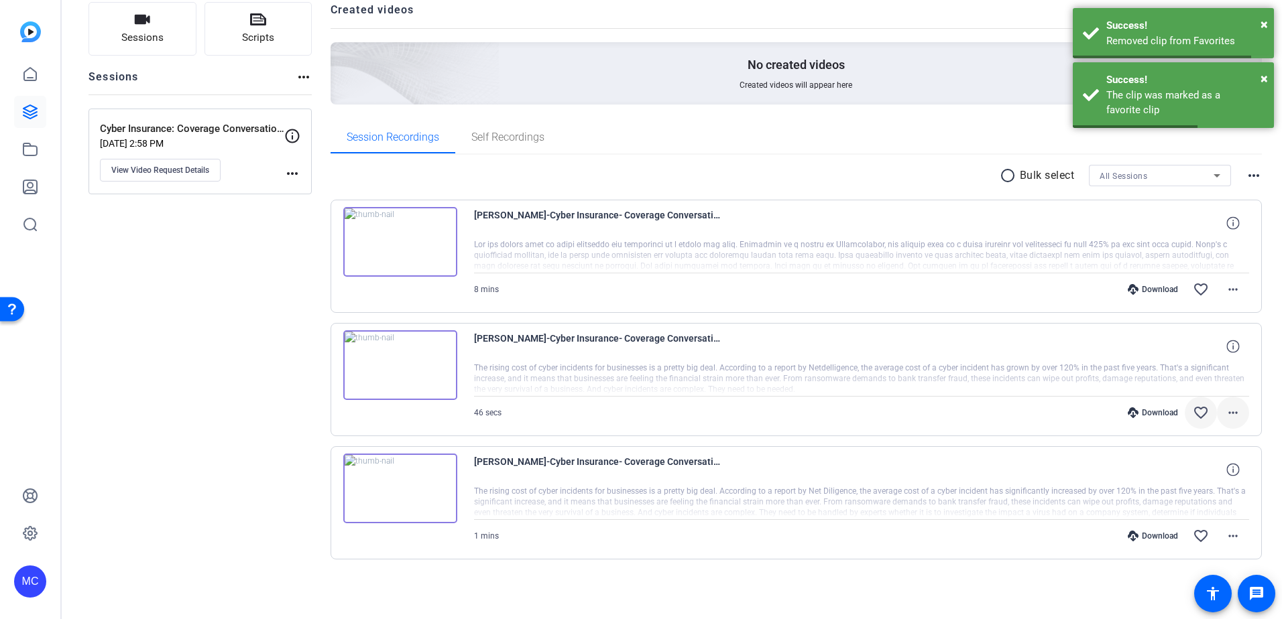
click at [1229, 417] on mat-icon "more_horiz" at bounding box center [1233, 413] width 16 height 16
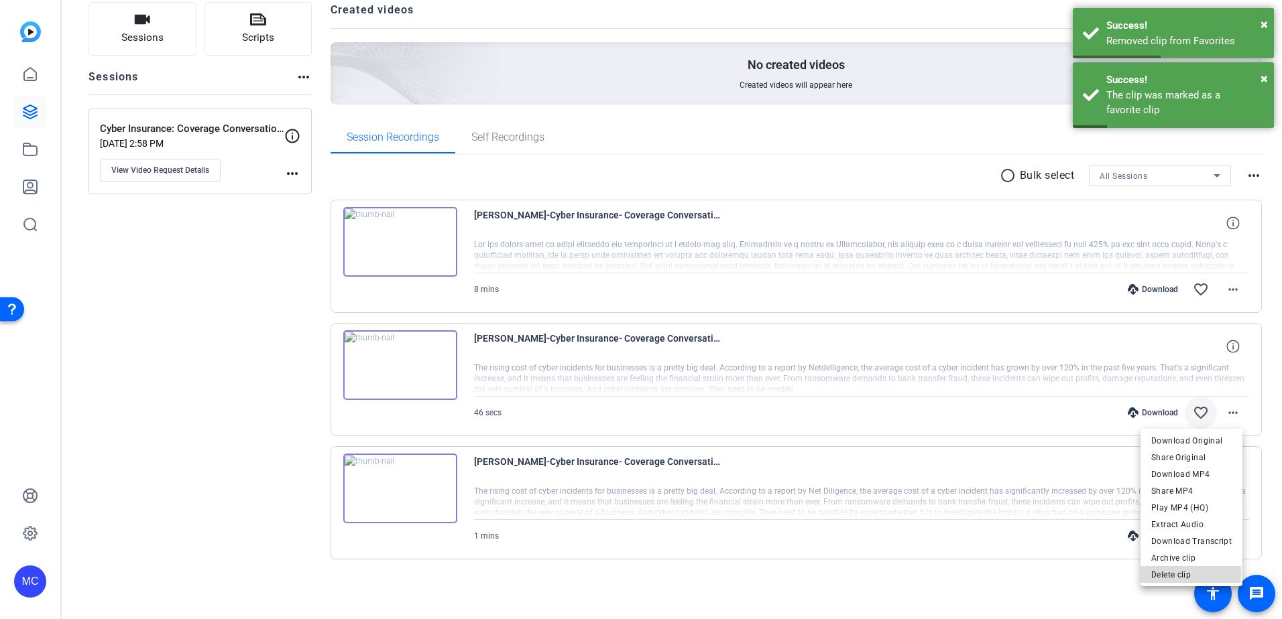
click at [1174, 574] on span "Delete clip" at bounding box center [1191, 575] width 80 height 16
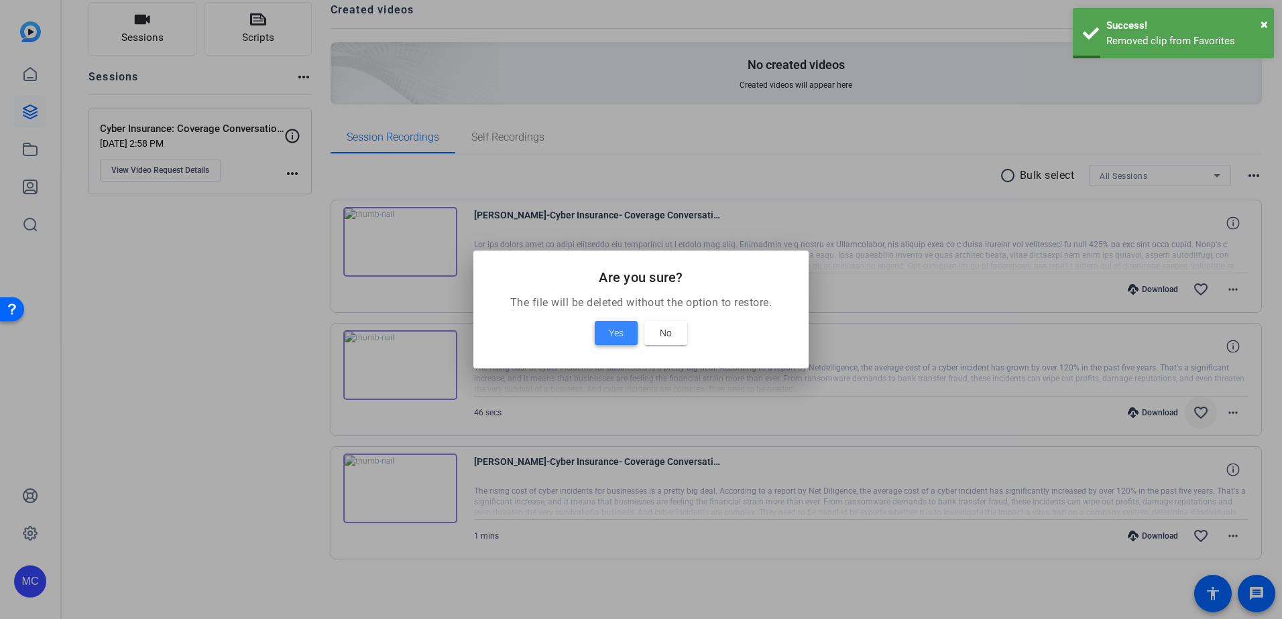
click at [617, 334] on span "Yes" at bounding box center [616, 333] width 15 height 16
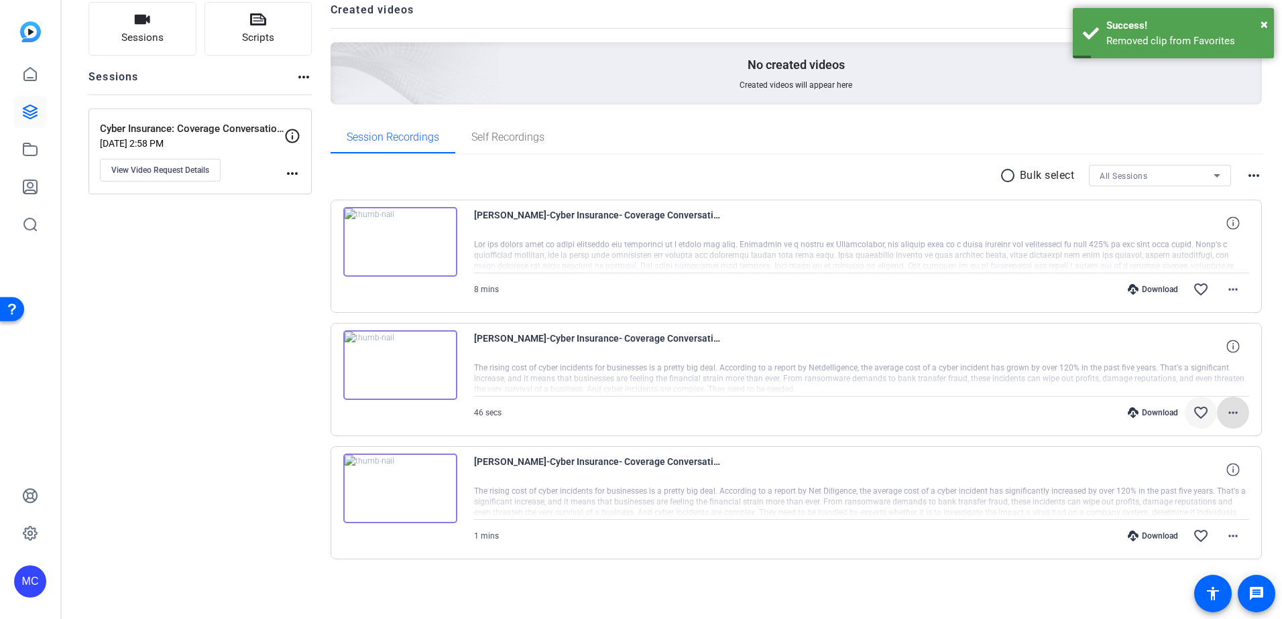
scroll to position [0, 0]
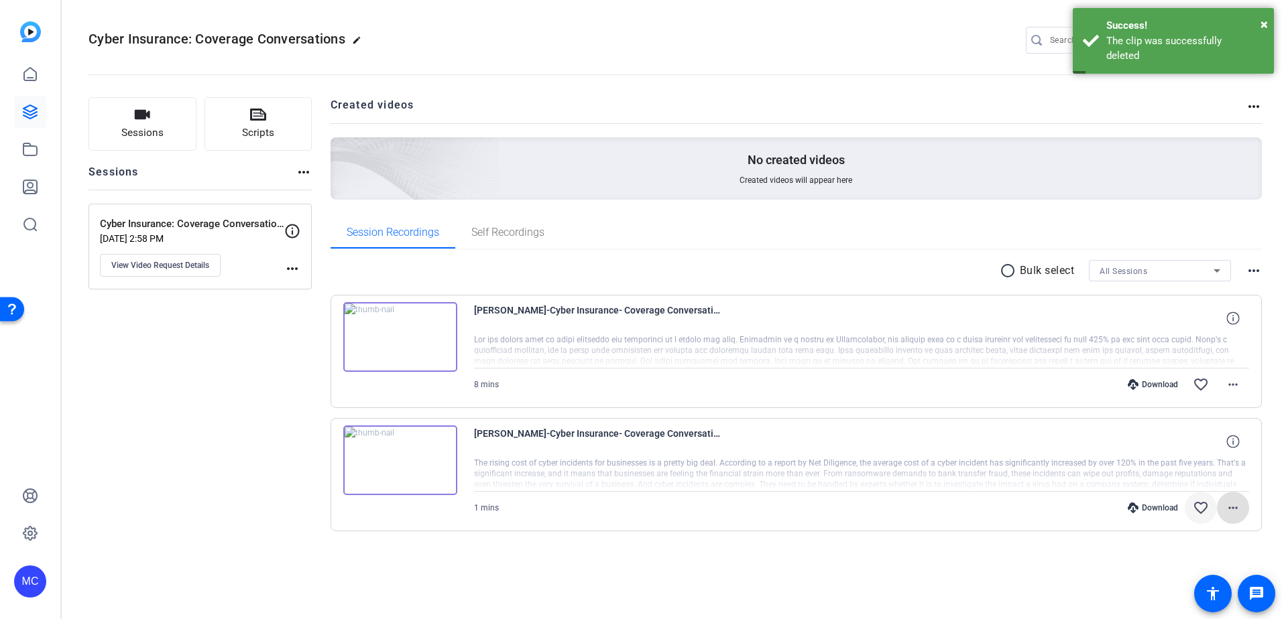
click at [399, 456] on img at bounding box center [400, 461] width 114 height 70
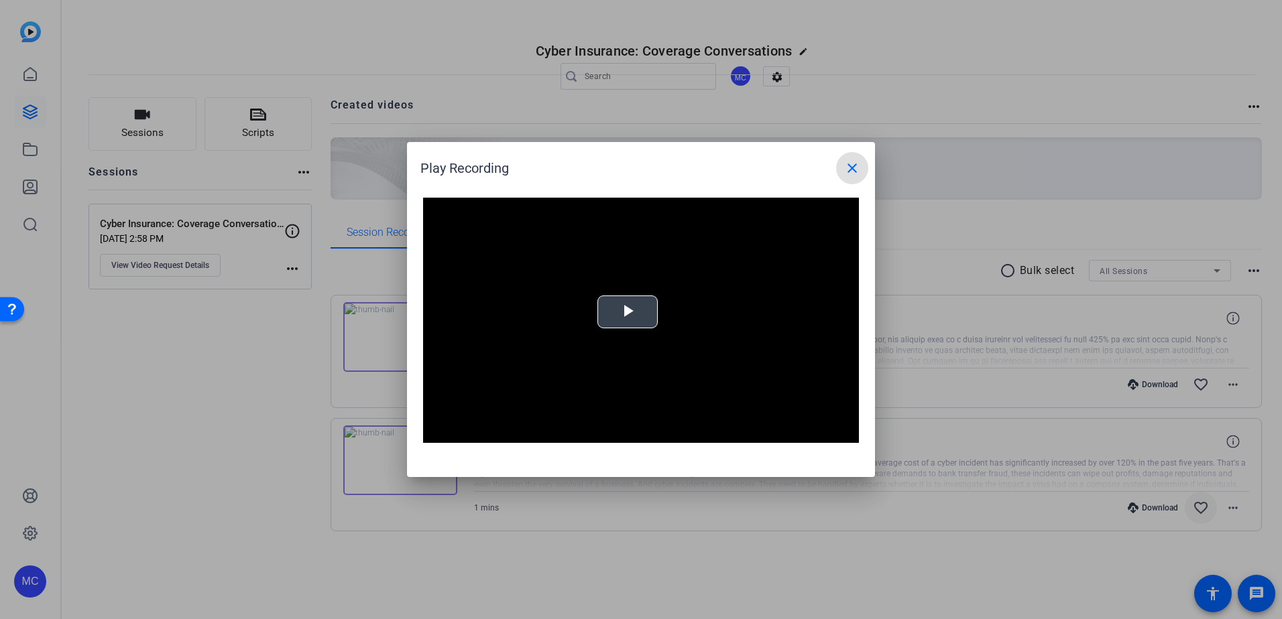
click at [645, 321] on video "Video Player" at bounding box center [641, 320] width 436 height 245
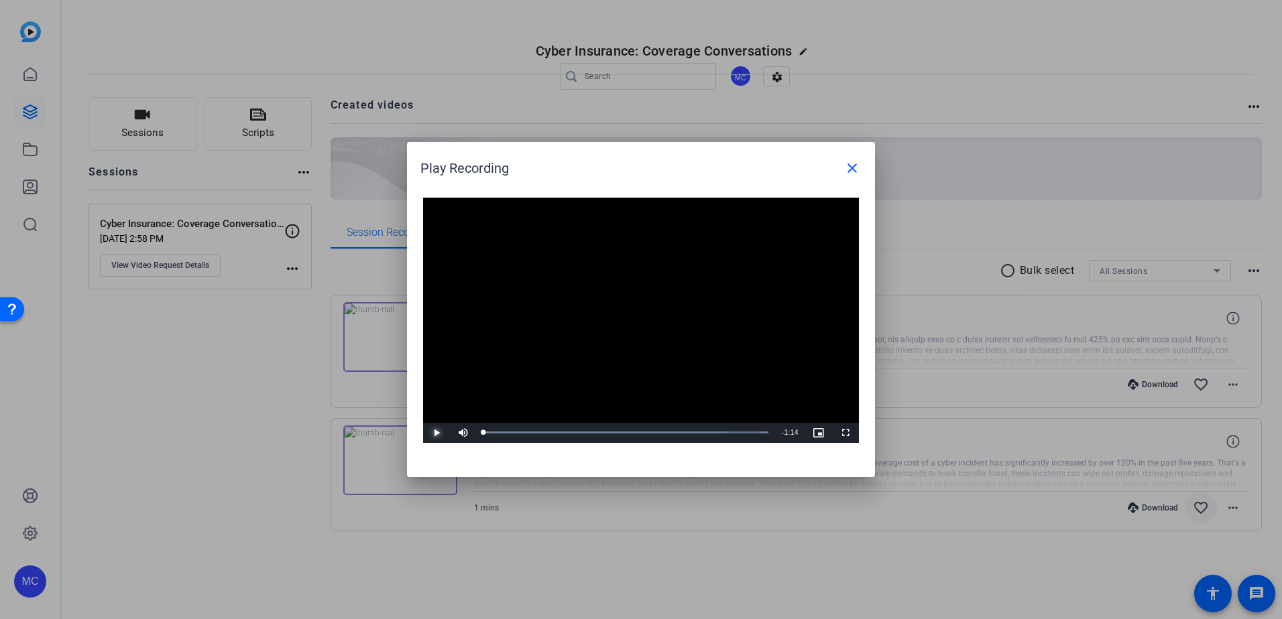
click at [439, 433] on span "Video Player" at bounding box center [436, 433] width 27 height 0
drag, startPoint x: 499, startPoint y: 432, endPoint x: 622, endPoint y: 438, distance: 122.8
click at [693, 444] on div "Video Player is loading. Play Video Play Mute Current Time 0:52 / Duration 1:14…" at bounding box center [641, 330] width 468 height 293
drag, startPoint x: 770, startPoint y: 436, endPoint x: 511, endPoint y: 434, distance: 259.4
click at [511, 434] on div "0:10" at bounding box center [504, 432] width 42 height 3
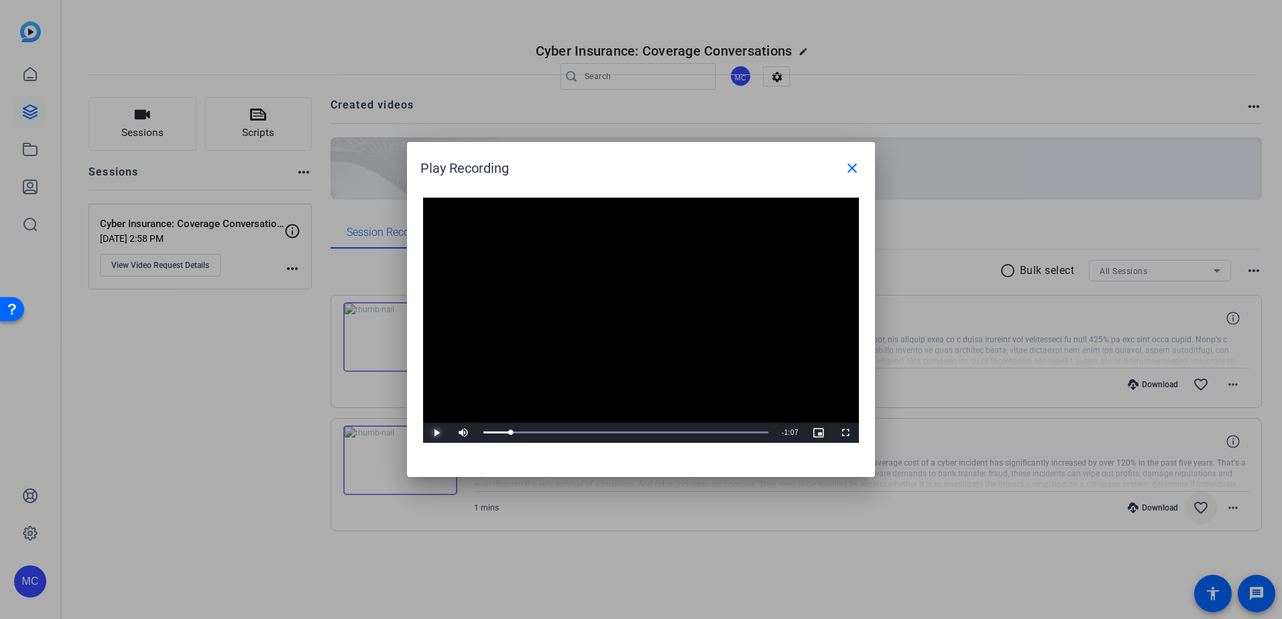
click at [438, 433] on span "Video Player" at bounding box center [436, 433] width 27 height 0
drag, startPoint x: 528, startPoint y: 432, endPoint x: 477, endPoint y: 425, distance: 52.1
click at [477, 425] on div "Loaded : 100.00% 0:00 0:08" at bounding box center [626, 433] width 298 height 20
drag, startPoint x: 494, startPoint y: 432, endPoint x: 520, endPoint y: 433, distance: 26.2
click at [493, 433] on div "0:02" at bounding box center [488, 432] width 10 height 3
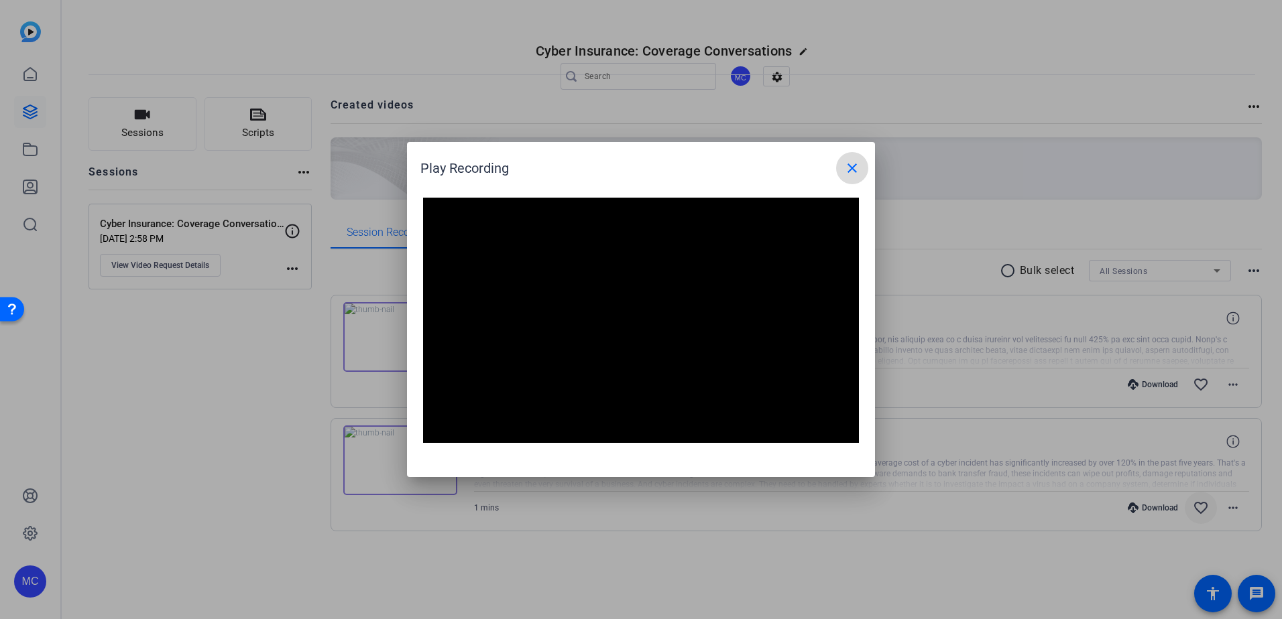
click at [862, 171] on span at bounding box center [852, 168] width 32 height 32
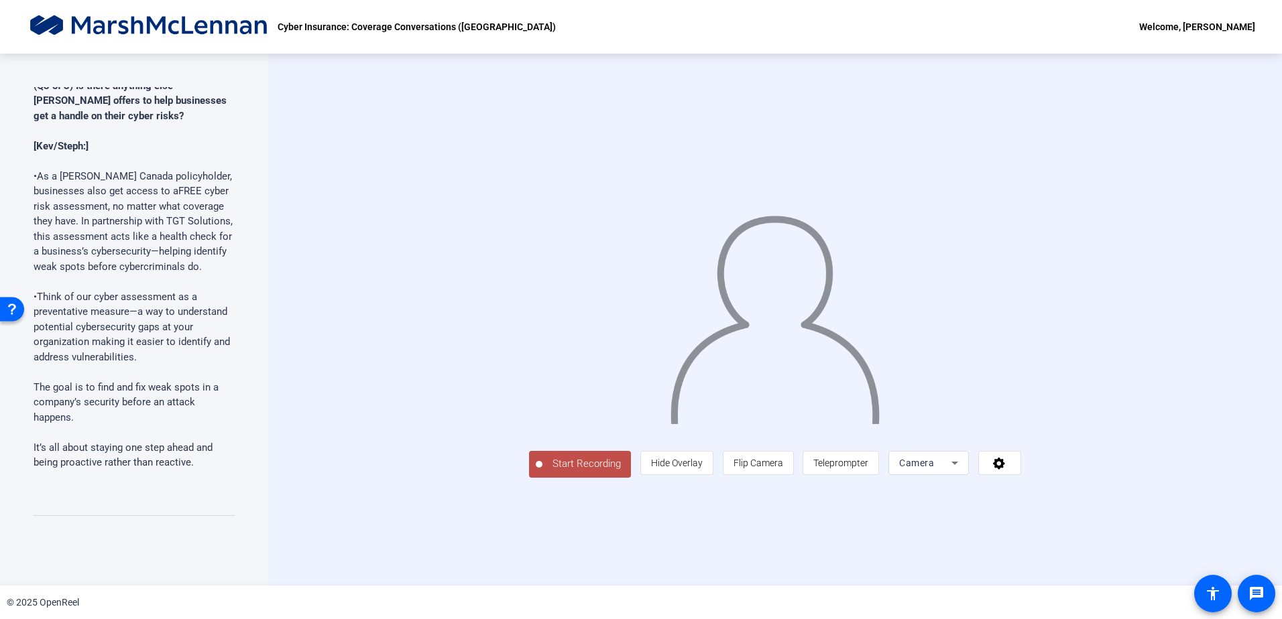
scroll to position [5996, 0]
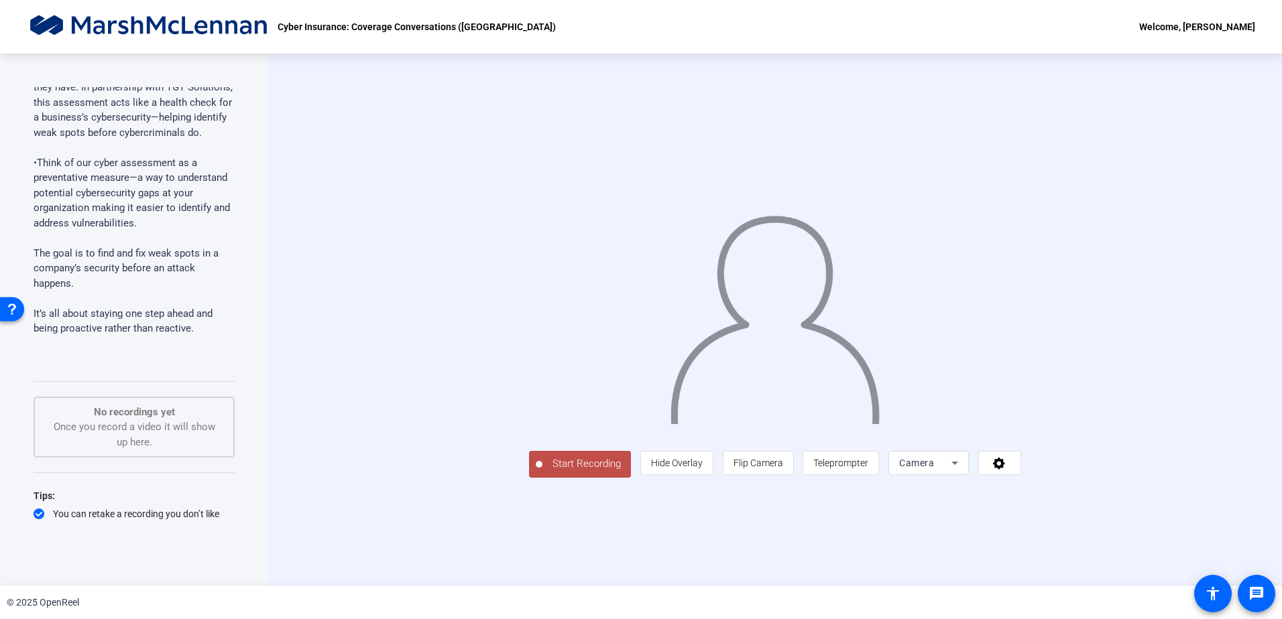
click at [542, 472] on span "Start Recording" at bounding box center [586, 463] width 88 height 15
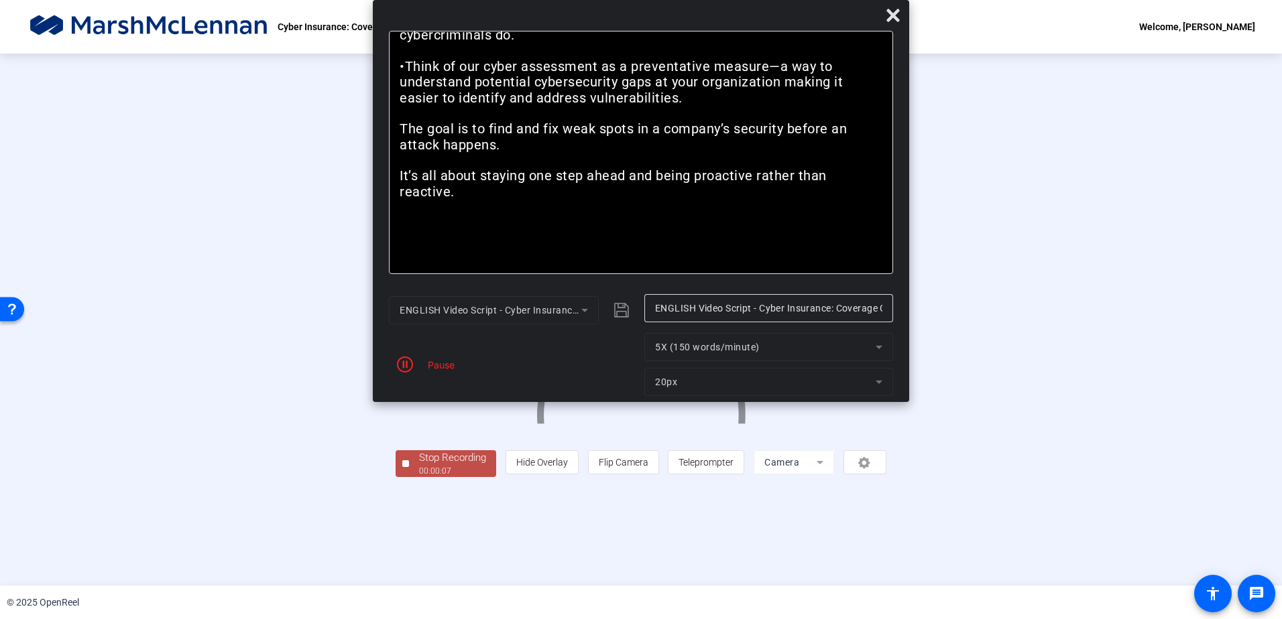
click at [419, 466] on div "Stop Recording" at bounding box center [452, 457] width 67 height 15
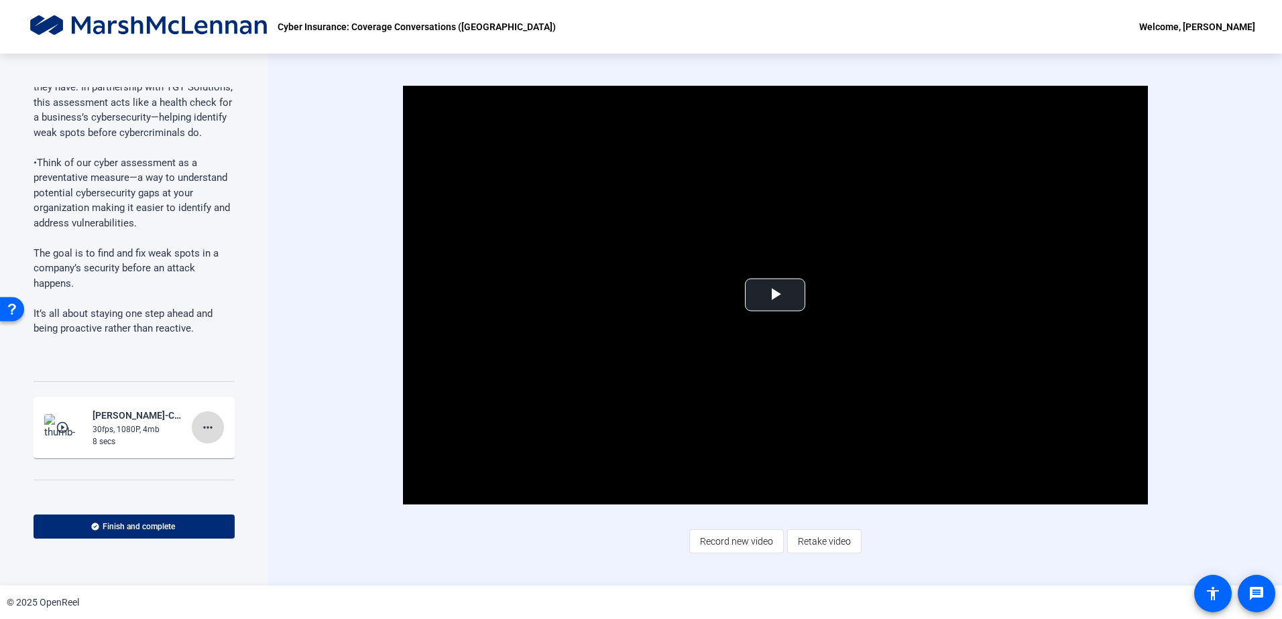
click at [192, 412] on span at bounding box center [208, 428] width 32 height 32
click at [338, 512] on div at bounding box center [641, 309] width 1282 height 619
click at [200, 420] on mat-icon "more_horiz" at bounding box center [208, 428] width 16 height 16
click at [218, 422] on span "Delete clip" at bounding box center [223, 425] width 54 height 16
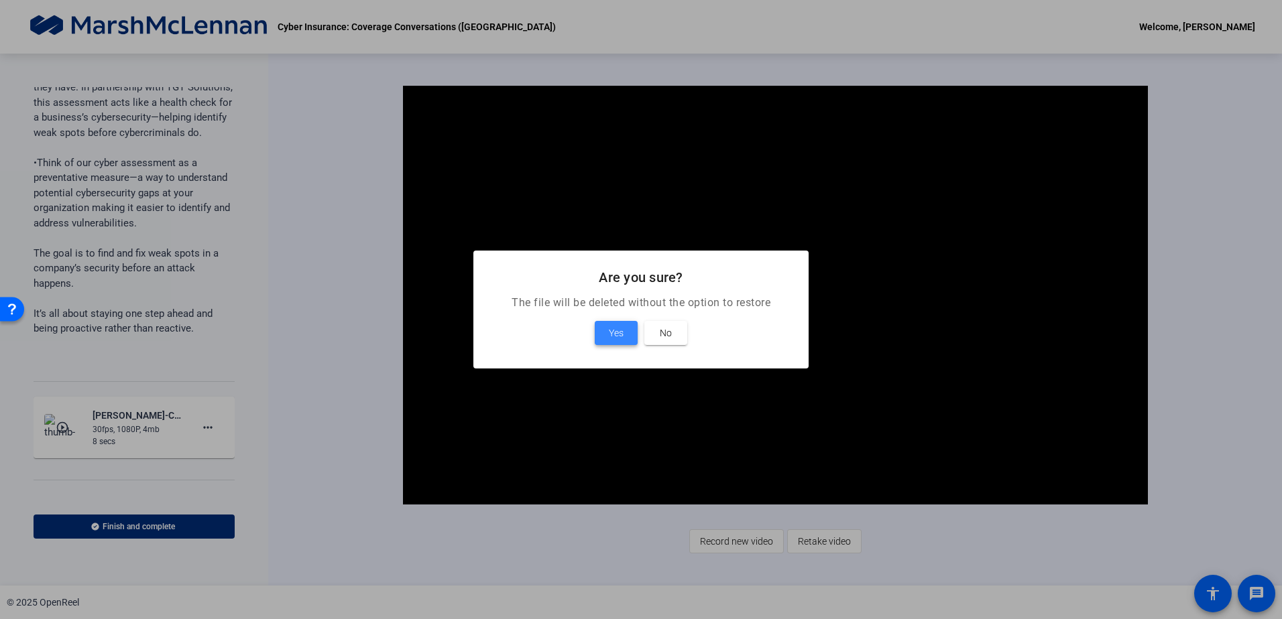
click at [629, 331] on span at bounding box center [616, 333] width 43 height 32
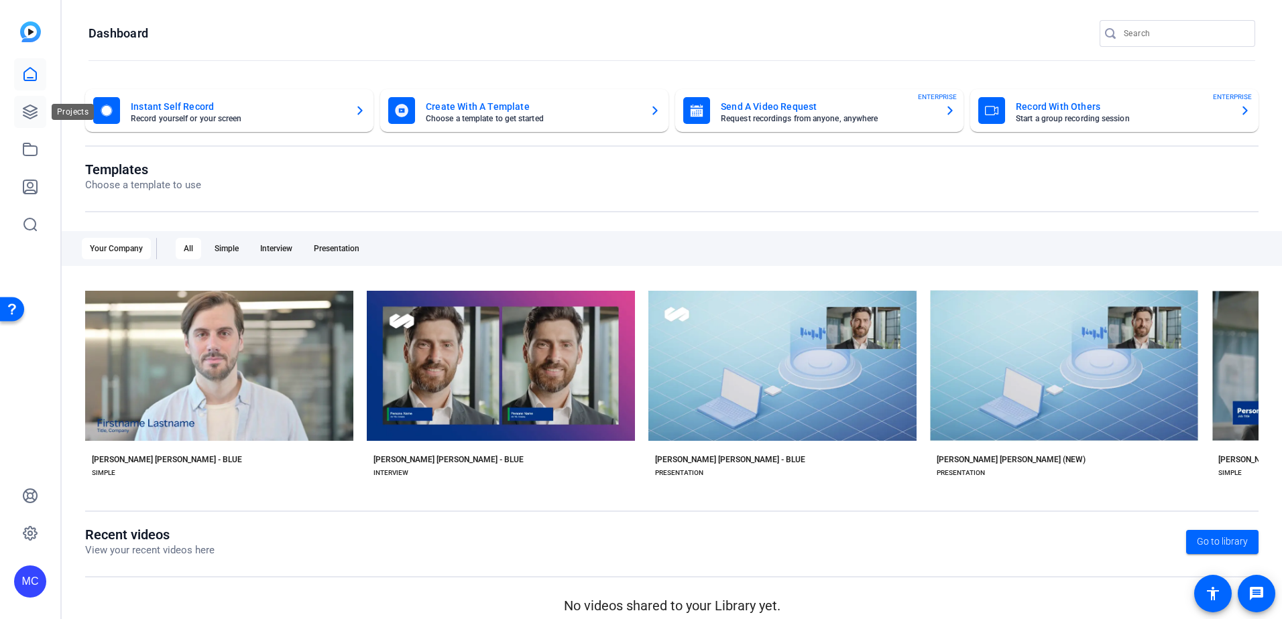
click at [29, 118] on icon at bounding box center [29, 111] width 13 height 13
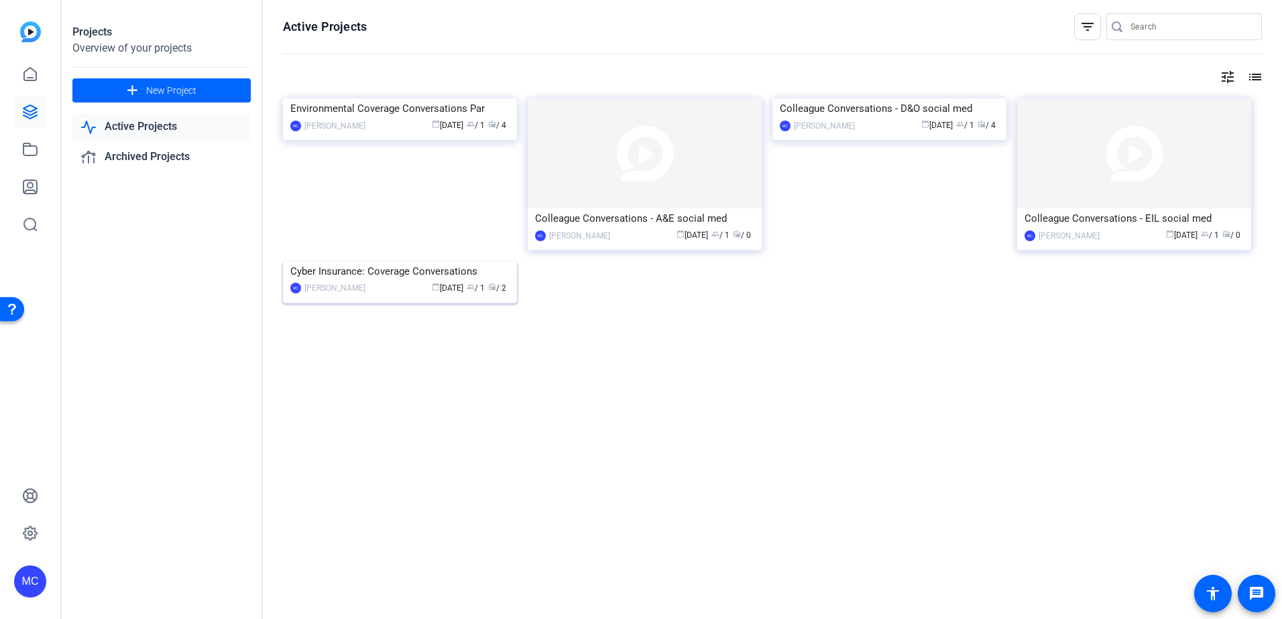
click at [467, 261] on img at bounding box center [400, 261] width 234 height 0
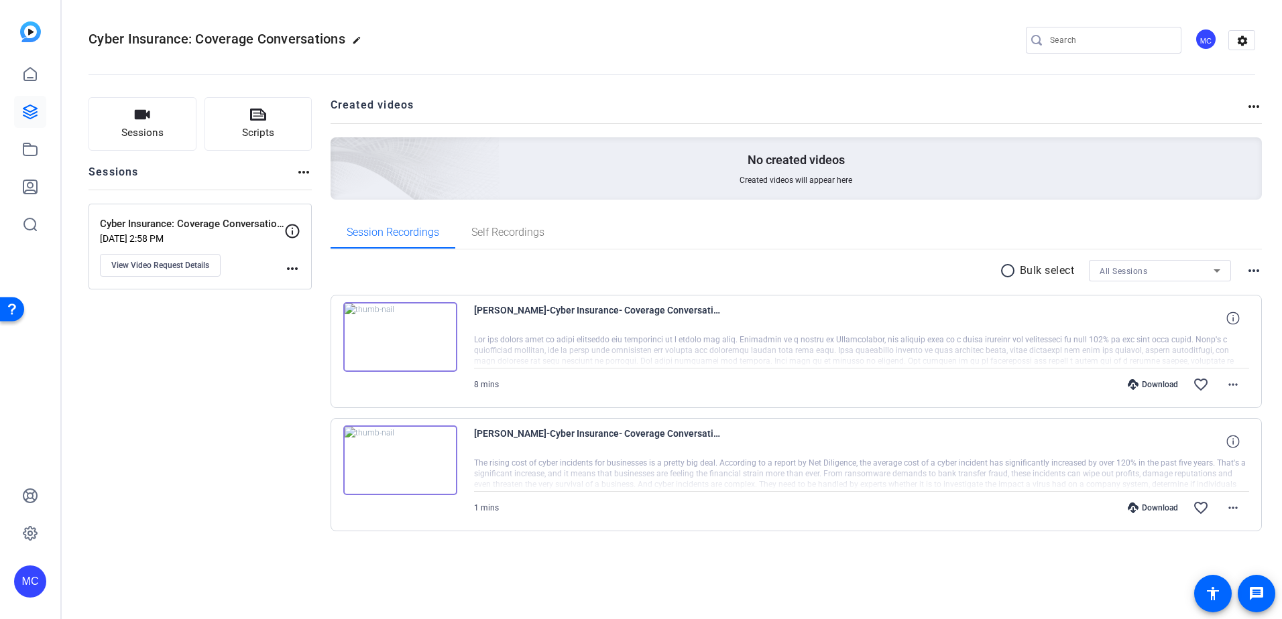
click at [404, 336] on img at bounding box center [400, 337] width 114 height 70
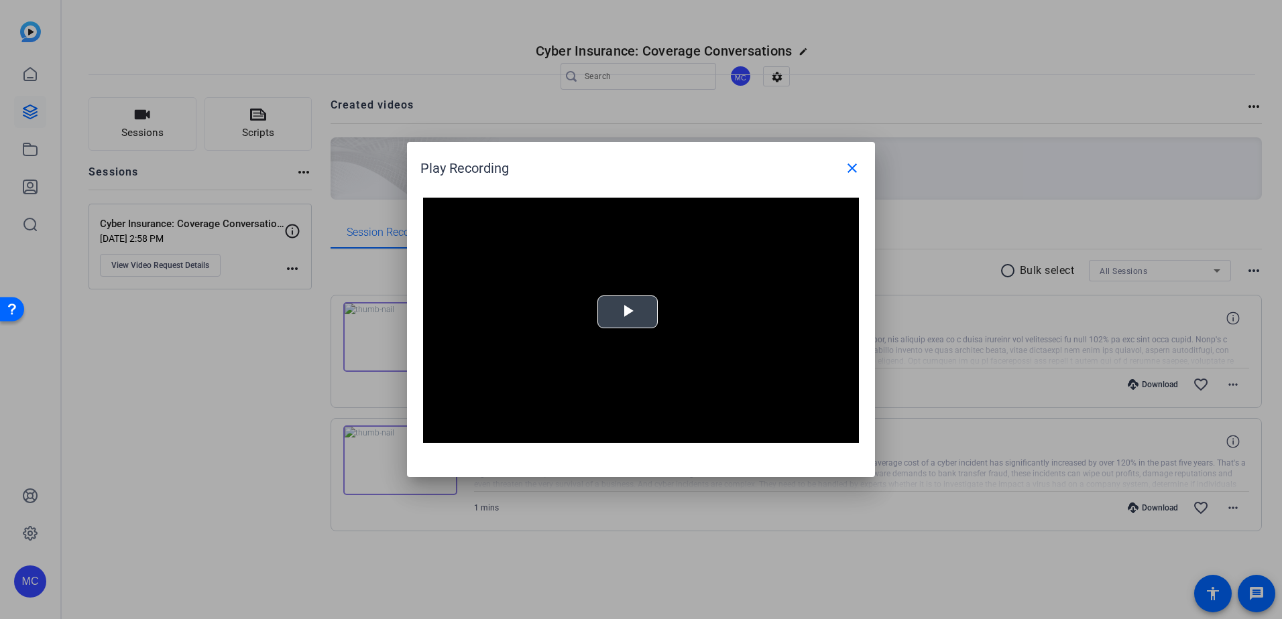
click at [627, 312] on span "Video Player" at bounding box center [627, 312] width 0 height 0
click at [851, 167] on mat-icon "close" at bounding box center [852, 168] width 16 height 16
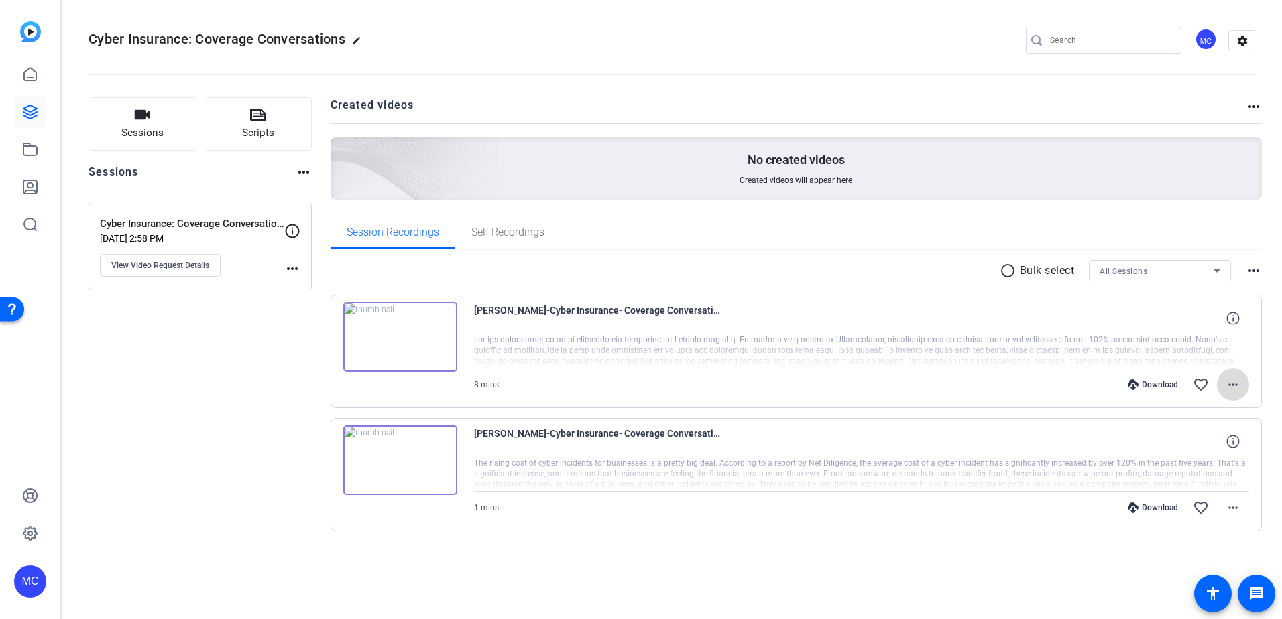
click at [1234, 388] on mat-icon "more_horiz" at bounding box center [1233, 385] width 16 height 16
